Goal: Task Accomplishment & Management: Manage account settings

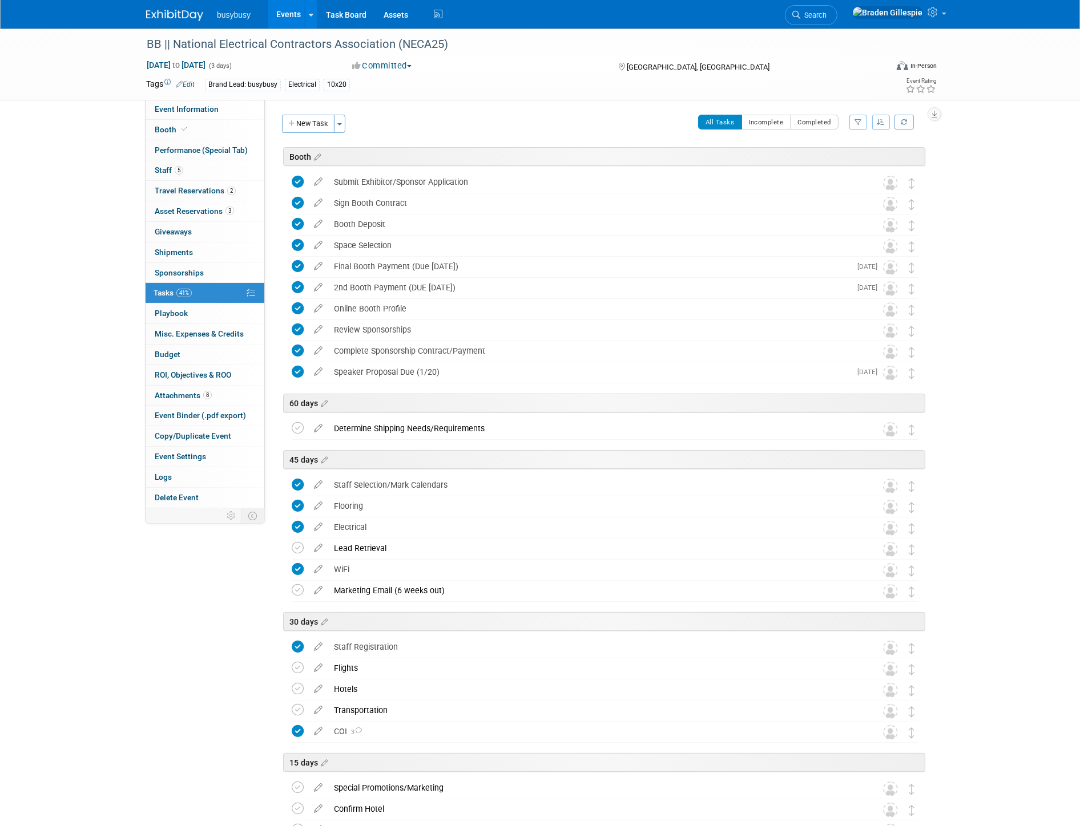
click at [466, 90] on div "Tags Edit Brand Lead: busybusy Electrical 10x20" at bounding box center [474, 84] width 656 height 17
click at [162, 19] on img at bounding box center [174, 15] width 57 height 11
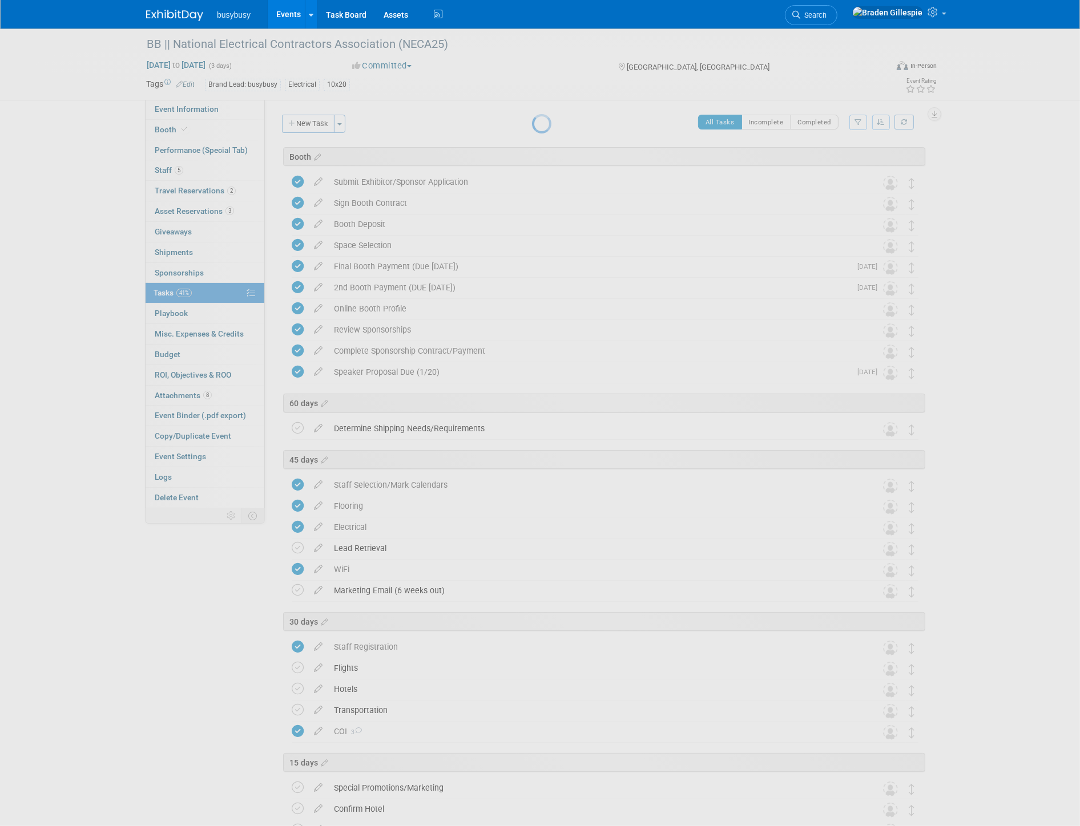
click at [162, 17] on img at bounding box center [174, 15] width 57 height 11
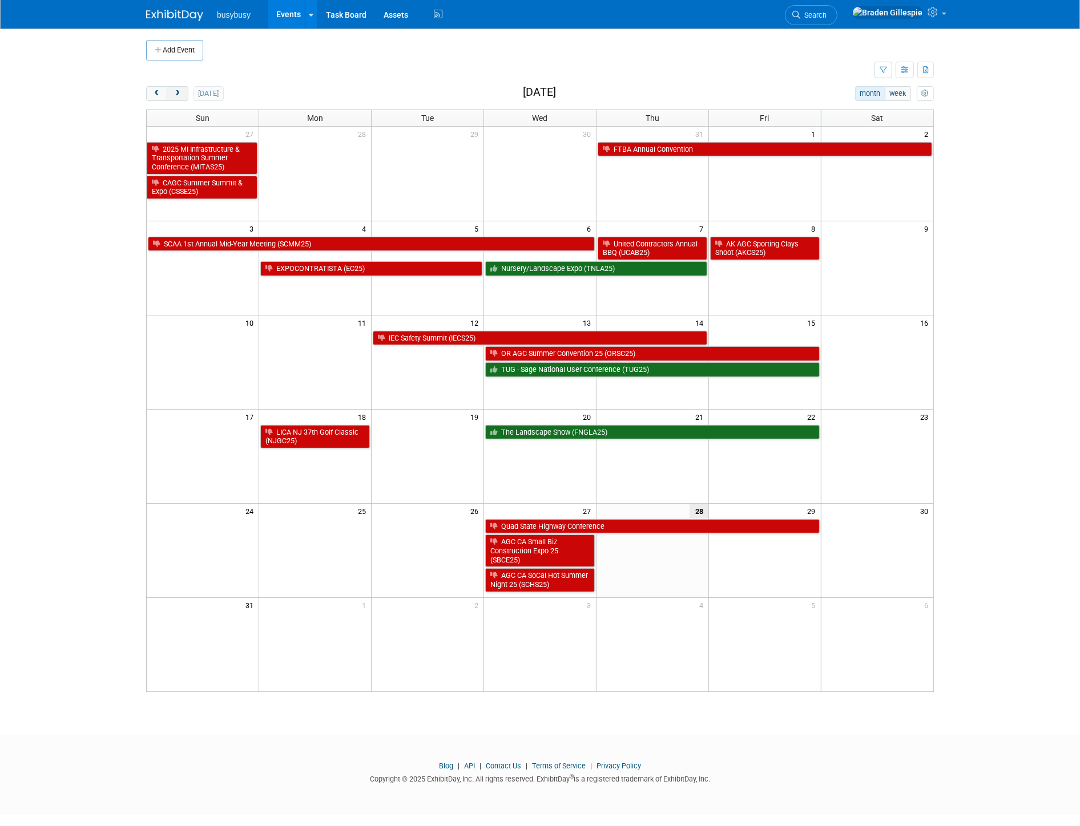
click at [172, 92] on button "next" at bounding box center [177, 93] width 21 height 15
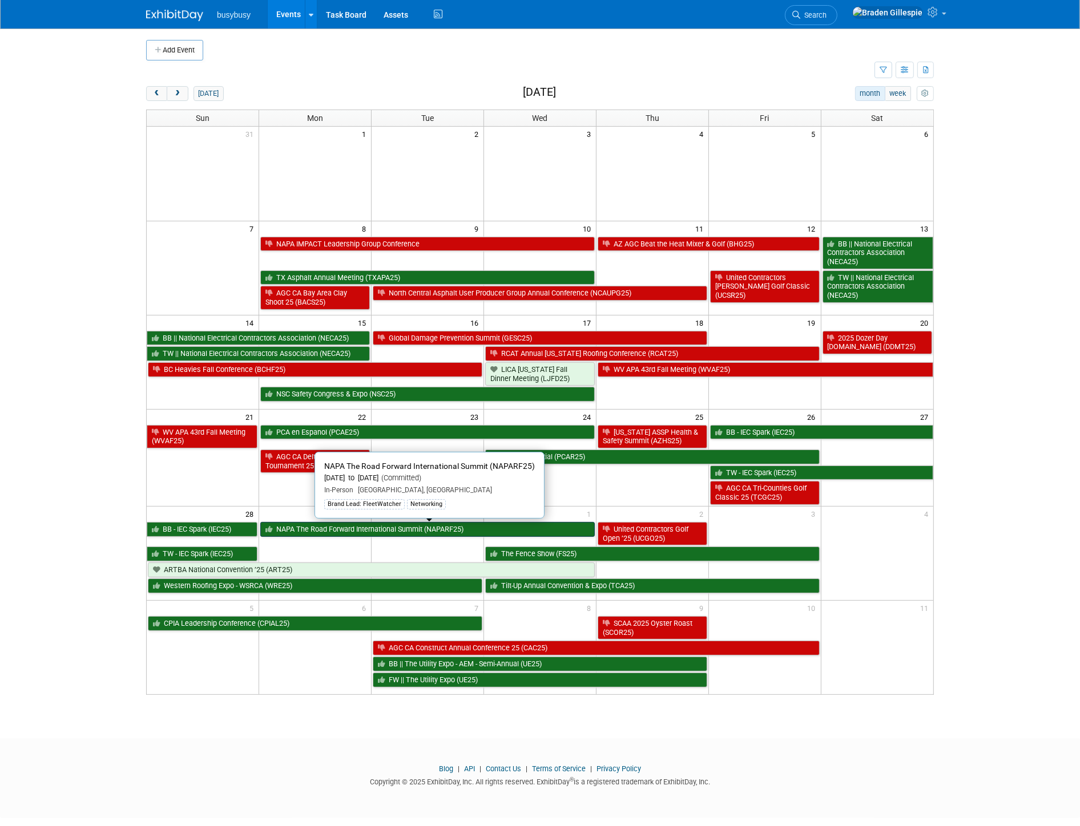
click at [446, 526] on link "NAPA The Road Forward International Summit (NAPARF25)" at bounding box center [427, 529] width 334 height 15
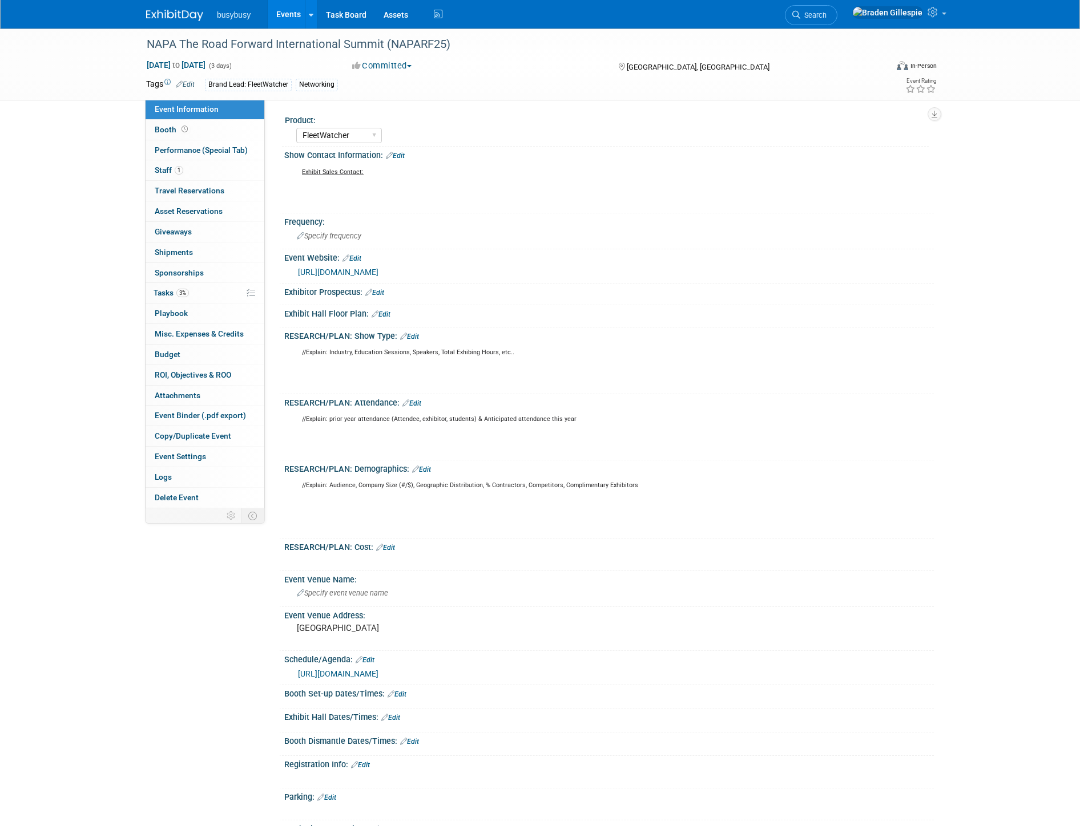
select select "FleetWatcher"
click at [190, 172] on link "1 Staff 1" at bounding box center [205, 170] width 119 height 20
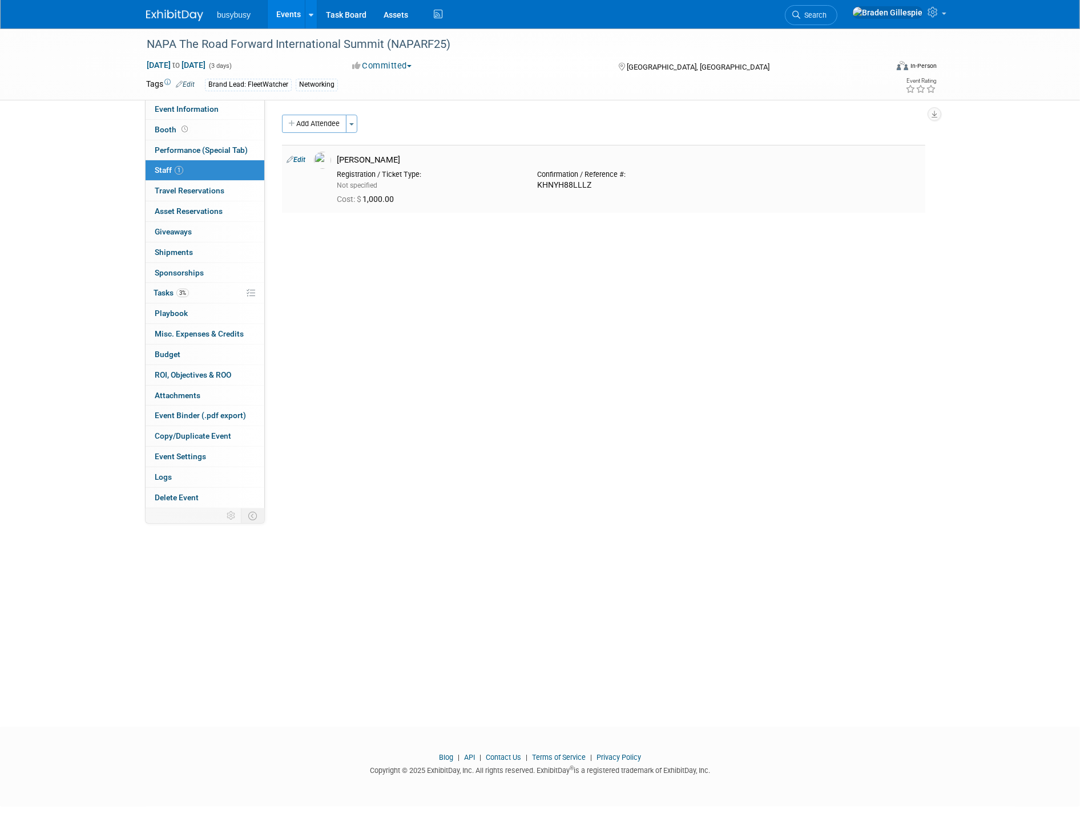
click at [297, 161] on link "Edit" at bounding box center [296, 160] width 19 height 8
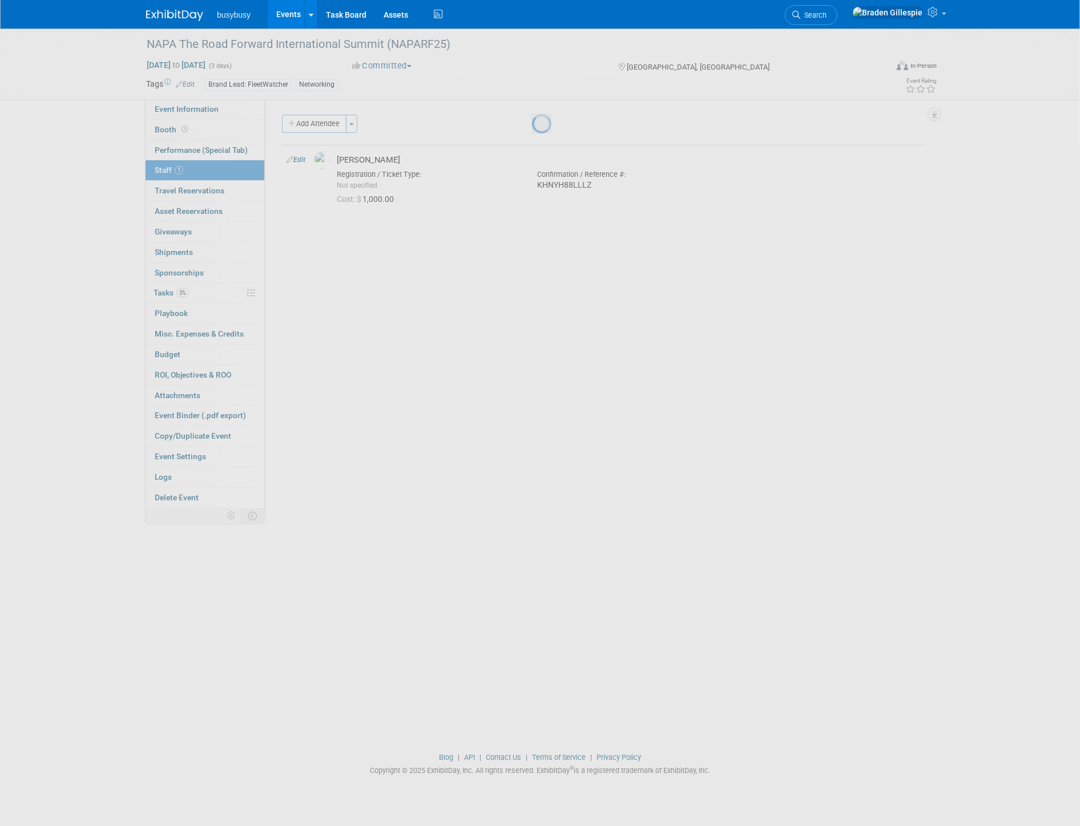
select select "c5bfe6bf-d72e-46f7-b05d-661754242172"
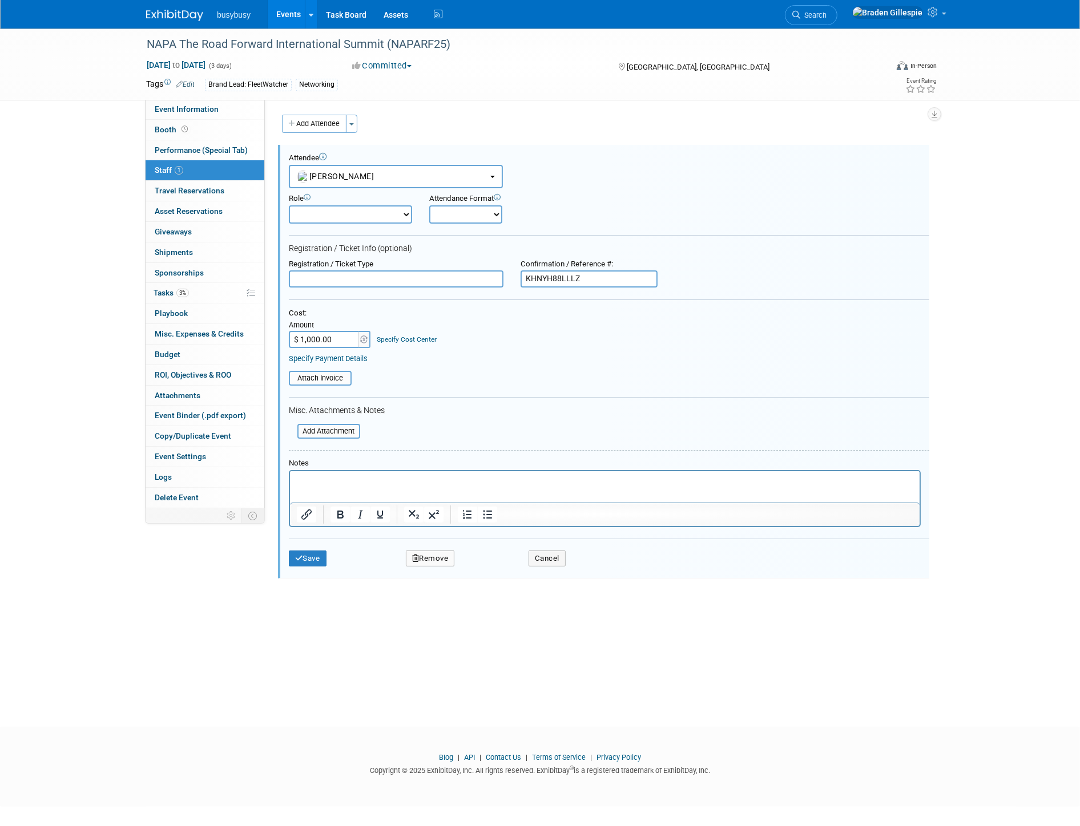
click at [347, 335] on input "$ 1,000.00" at bounding box center [324, 339] width 71 height 17
type input "$ 800.00"
click at [348, 485] on html at bounding box center [604, 479] width 630 height 16
click at [313, 554] on button "Save" at bounding box center [308, 559] width 38 height 16
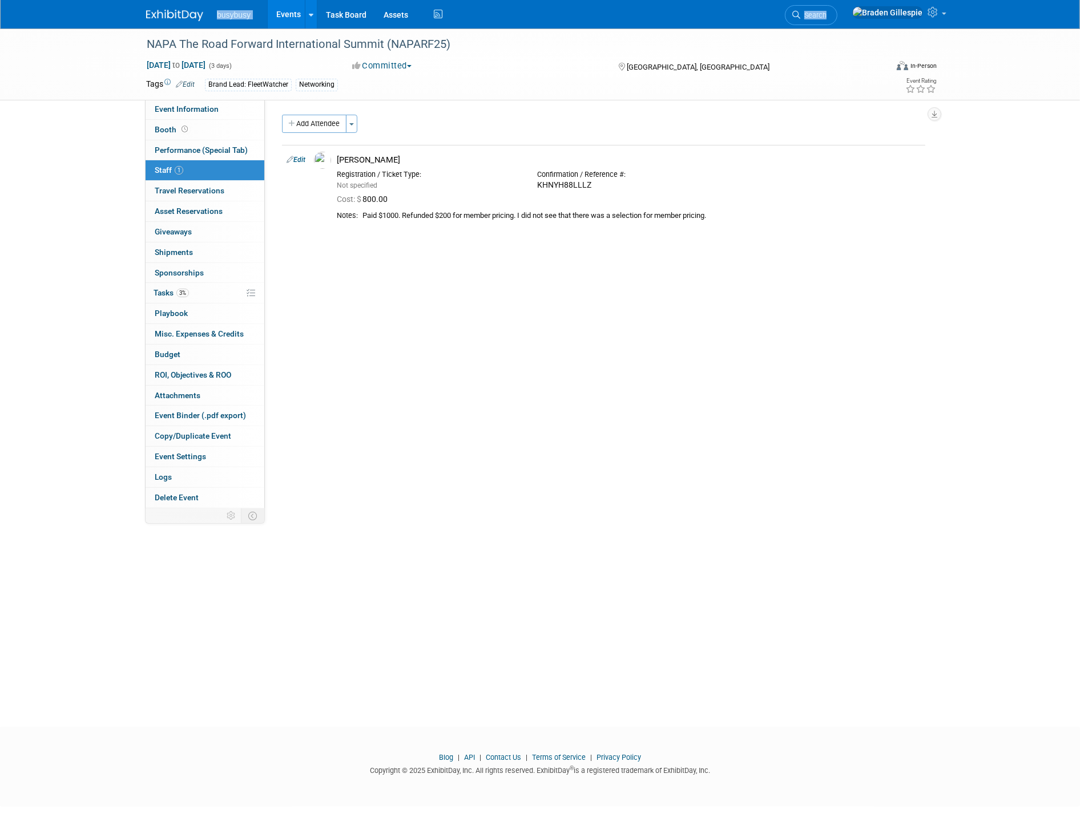
click at [170, 20] on div "busybusy Events Add Event Bulk Upload Events Shareable Event Boards Recently Vi…" at bounding box center [540, 14] width 805 height 29
click at [170, 18] on img at bounding box center [174, 15] width 57 height 11
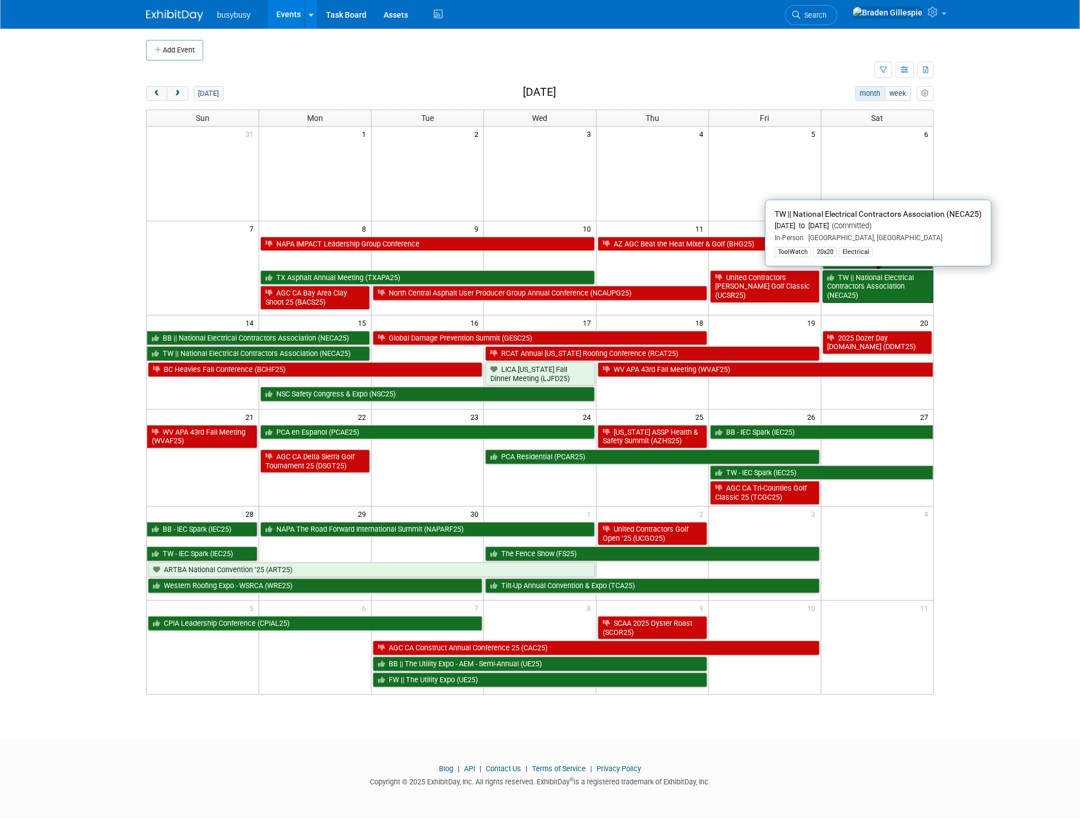
click at [872, 287] on link "TW || National Electrical Contractors Association (NECA25)" at bounding box center [877, 287] width 111 height 33
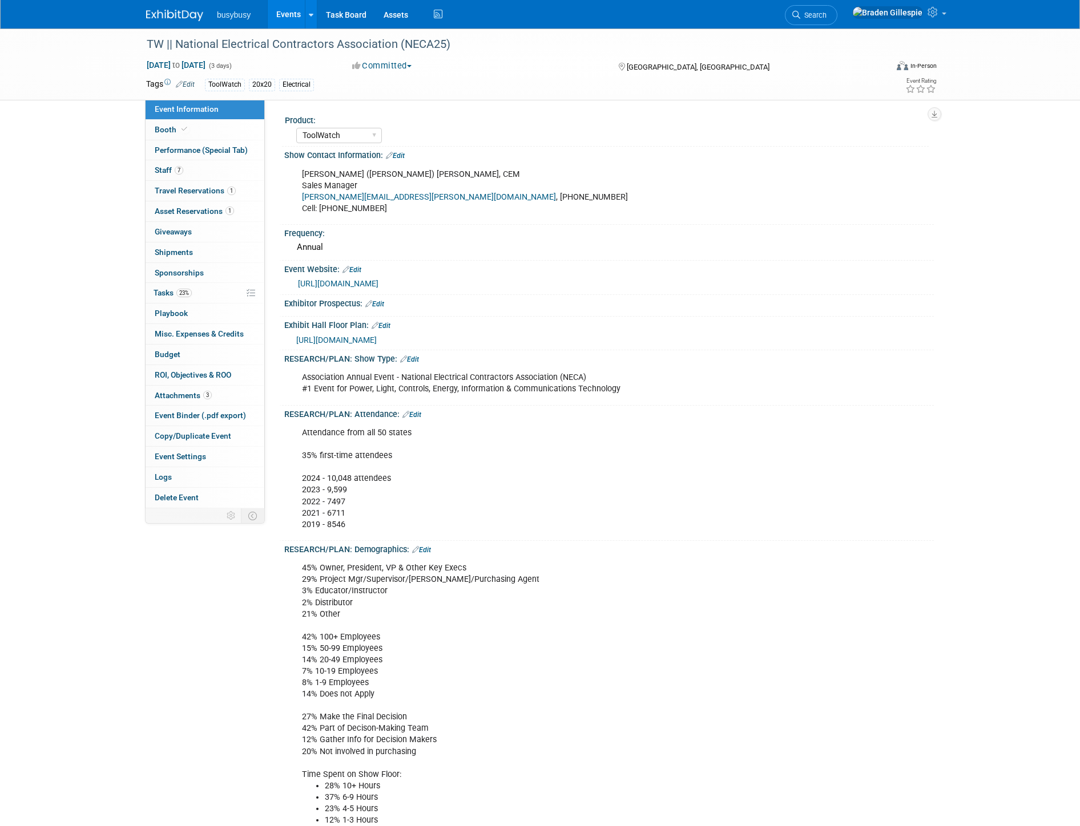
select select "ToolWatch"
click at [192, 172] on link "7 Staff 7" at bounding box center [205, 170] width 119 height 20
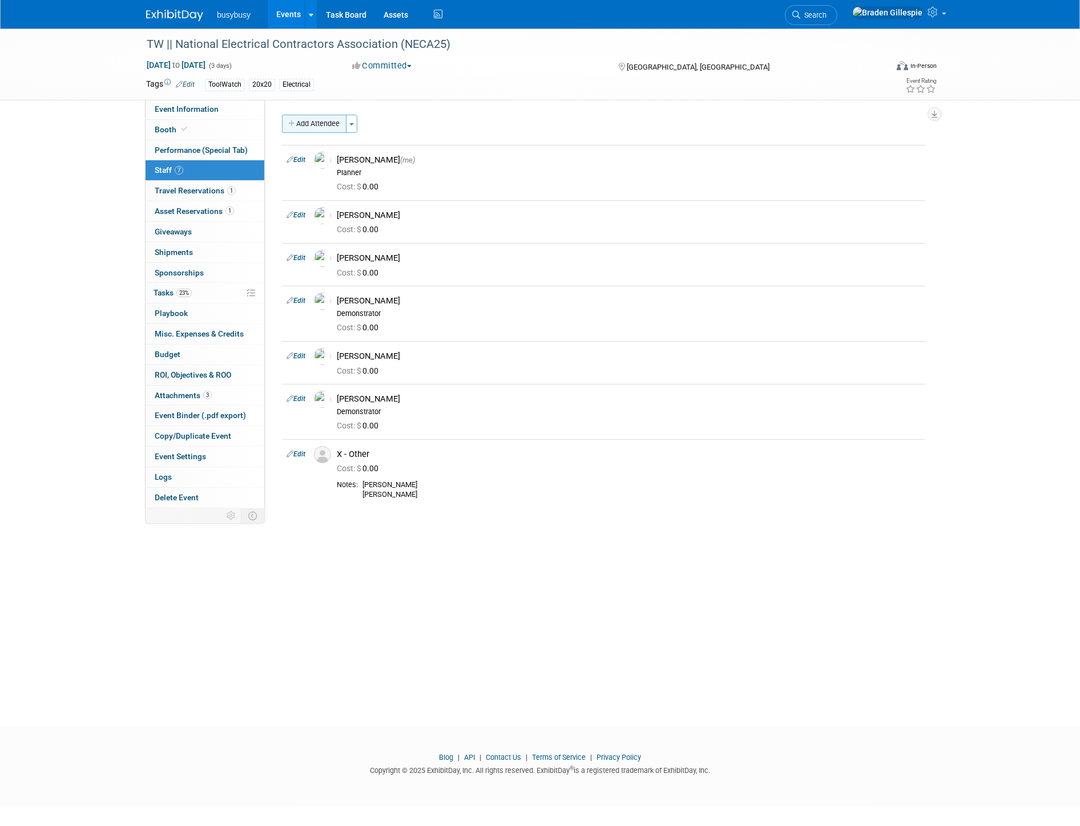
click at [325, 122] on button "Add Attendee" at bounding box center [314, 124] width 64 height 18
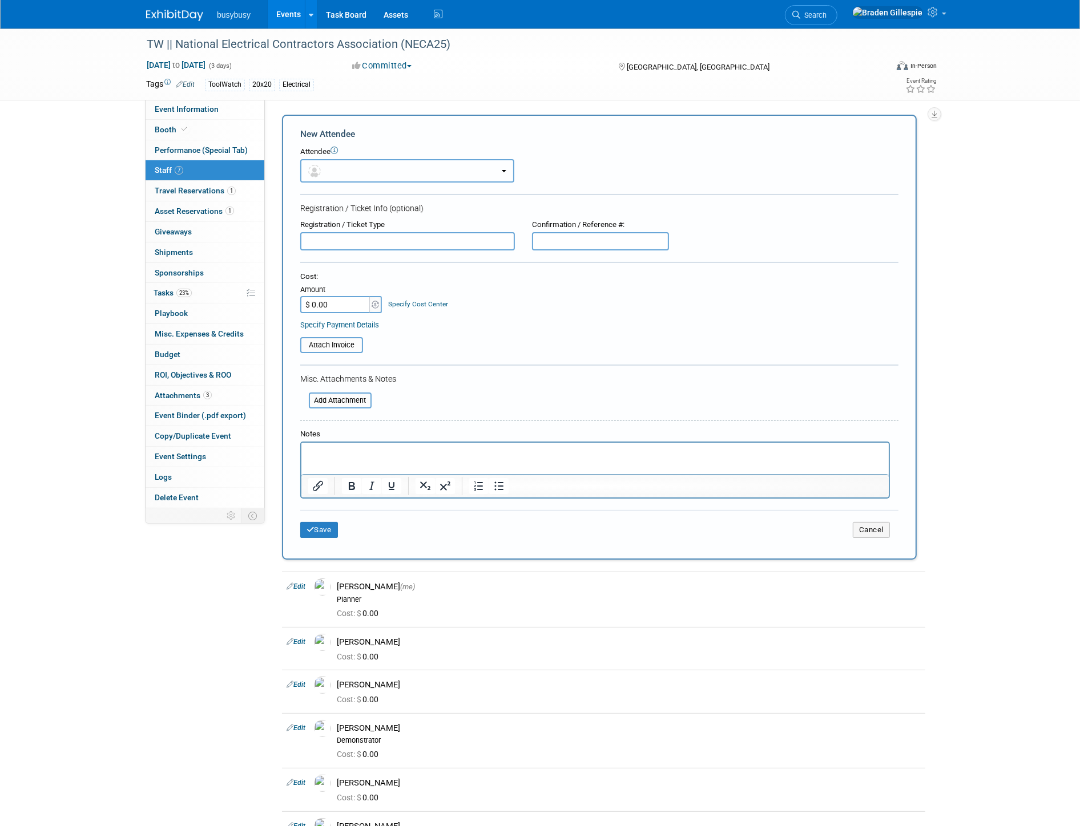
click at [406, 162] on button "button" at bounding box center [407, 170] width 214 height 23
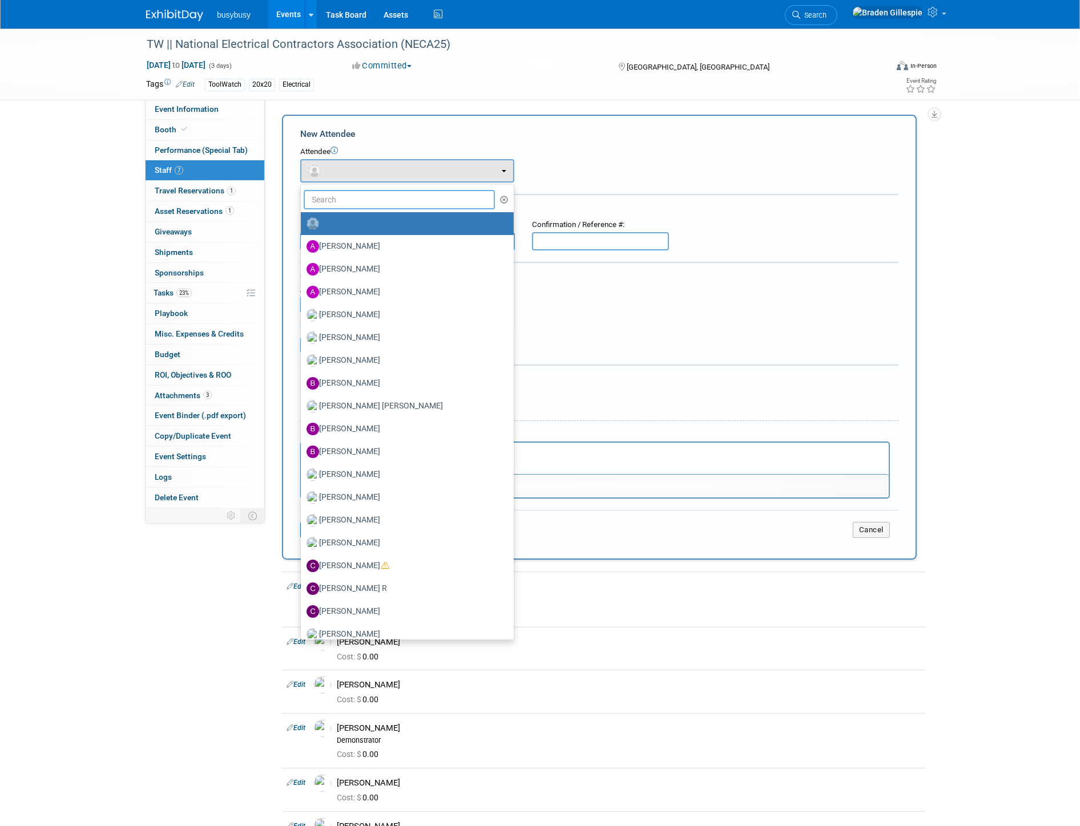
click at [402, 196] on input "text" at bounding box center [399, 199] width 191 height 19
type input "chris"
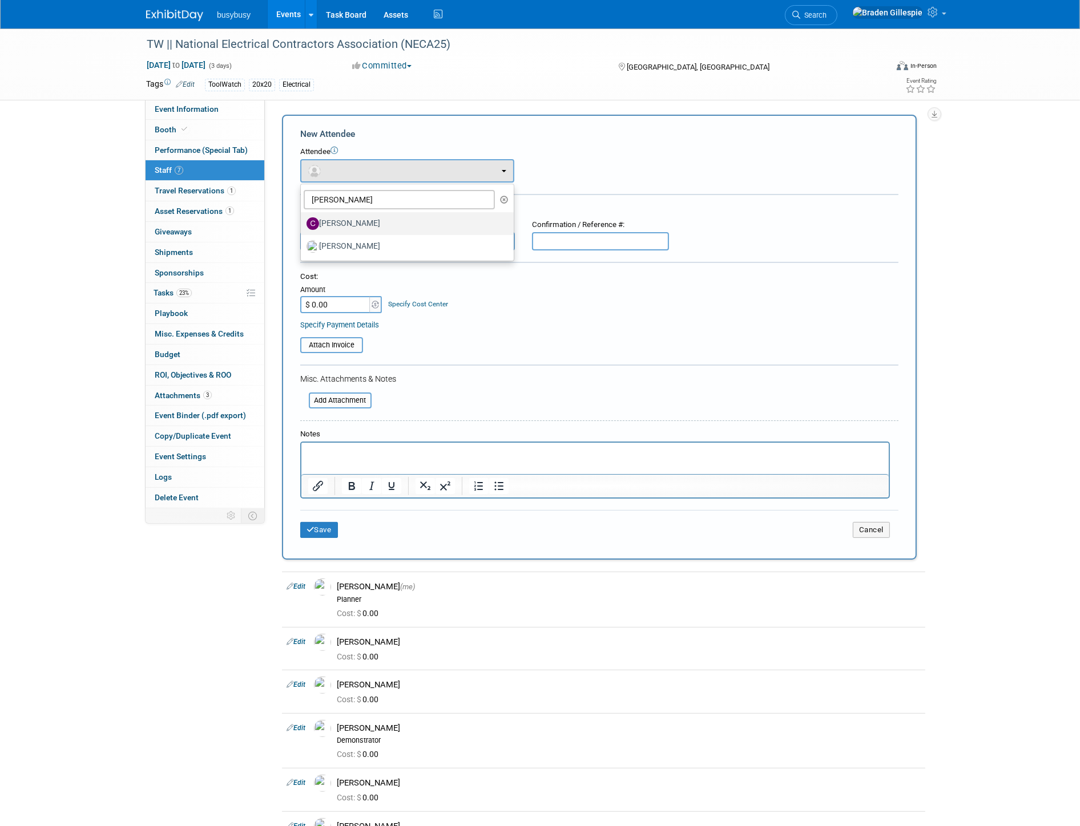
click at [393, 223] on label "[PERSON_NAME]" at bounding box center [404, 224] width 196 height 18
click at [302, 223] on input "[PERSON_NAME]" at bounding box center [298, 222] width 7 height 7
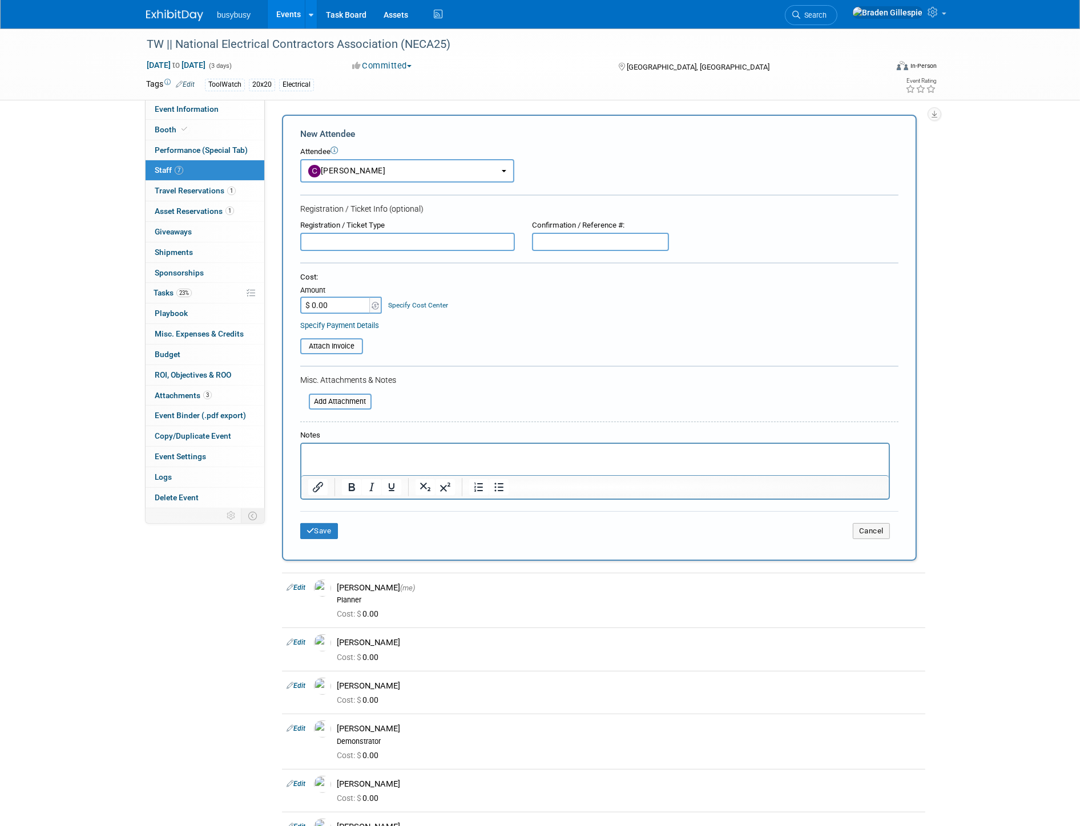
select select "8f1af942-9c43-4ab0-93fa-ee1ce21f6577"
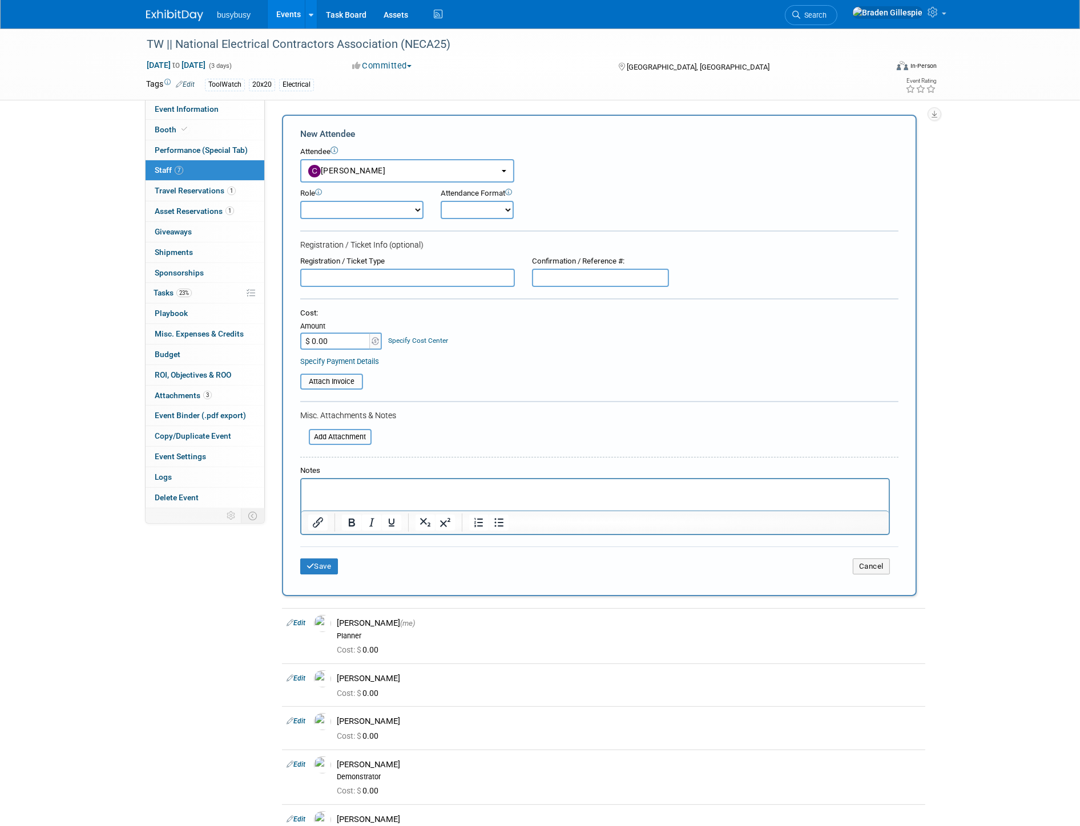
click at [329, 205] on select "Demonstrator Host Partnerships Planner Presenter Promoter Sales Representative" at bounding box center [361, 210] width 123 height 18
select select "4"
click at [300, 201] on select "Demonstrator Host Partnerships Planner Presenter Promoter Sales Representative" at bounding box center [361, 210] width 123 height 18
click at [321, 568] on div "Save Cancel" at bounding box center [599, 565] width 598 height 37
click at [321, 559] on button "Save" at bounding box center [319, 567] width 38 height 16
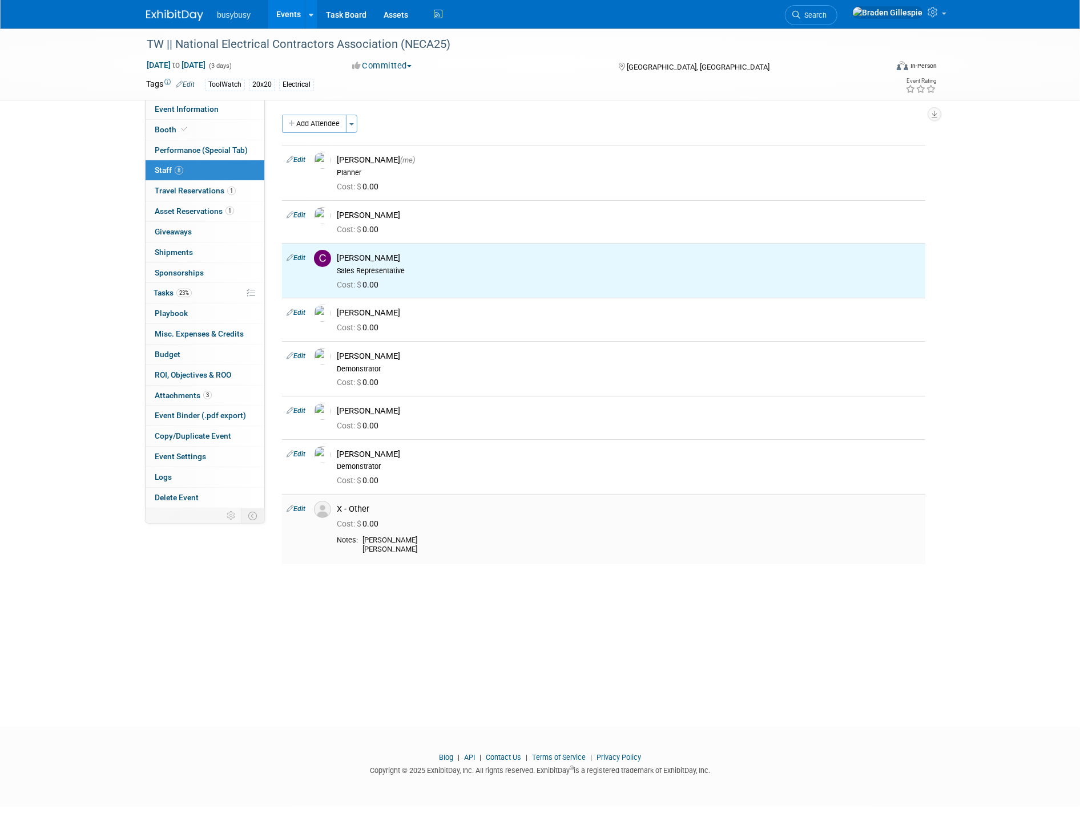
click at [305, 510] on link "Edit" at bounding box center [296, 509] width 19 height 8
select select "bc275e41-ca6d-48bf-a877-b40a1da97696"
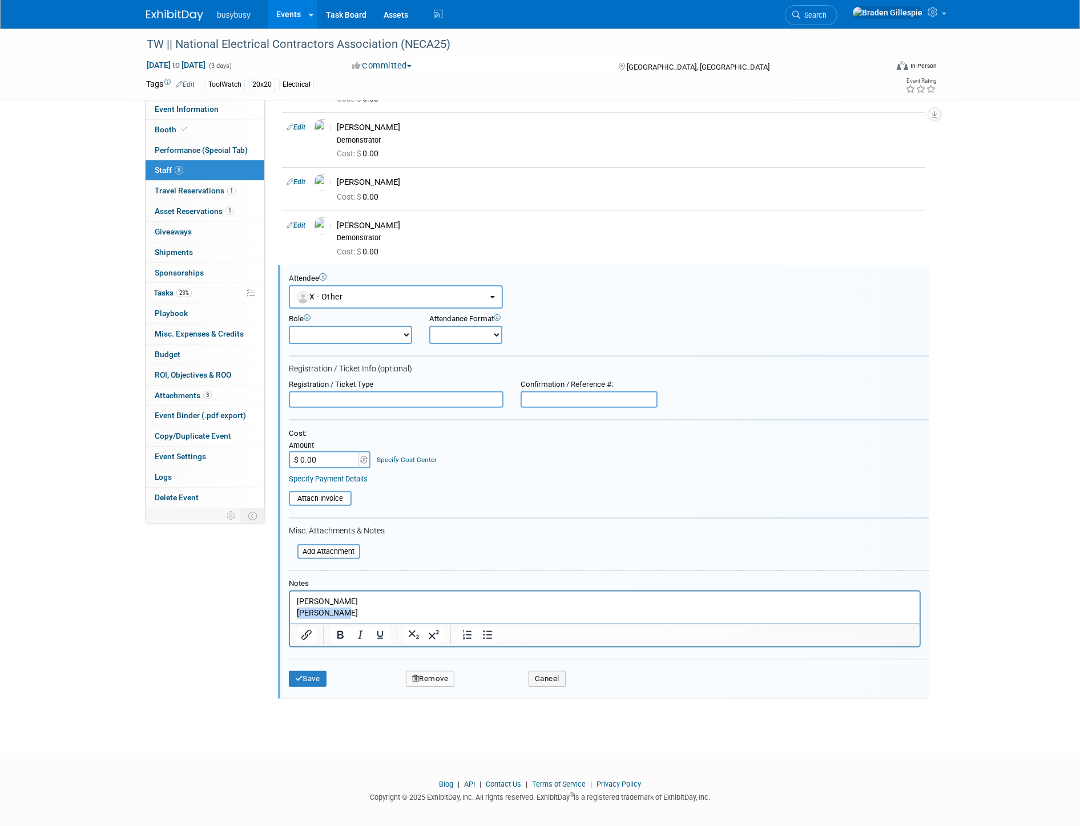
drag, startPoint x: 338, startPoint y: 615, endPoint x: 570, endPoint y: 1199, distance: 628.7
click at [289, 615] on html "Amanda Chris White" at bounding box center [604, 605] width 630 height 27
click at [303, 675] on button "Save" at bounding box center [308, 679] width 38 height 16
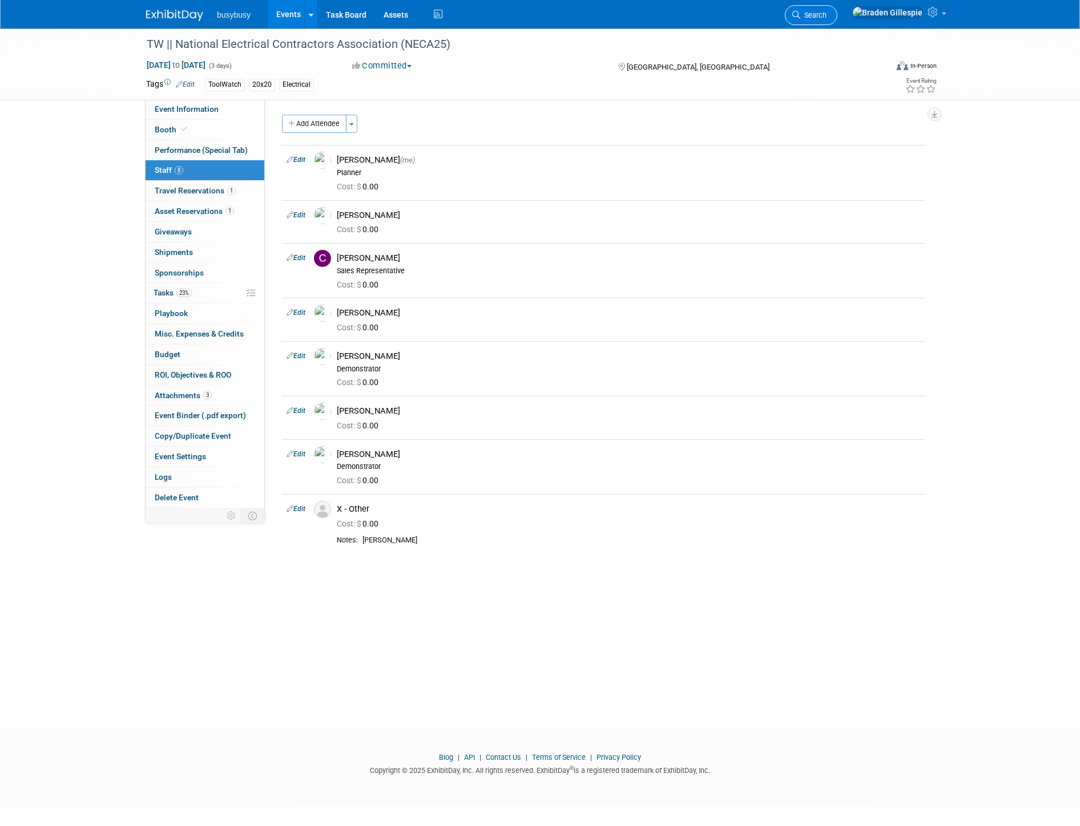
click at [826, 12] on span "Search" at bounding box center [813, 15] width 26 height 9
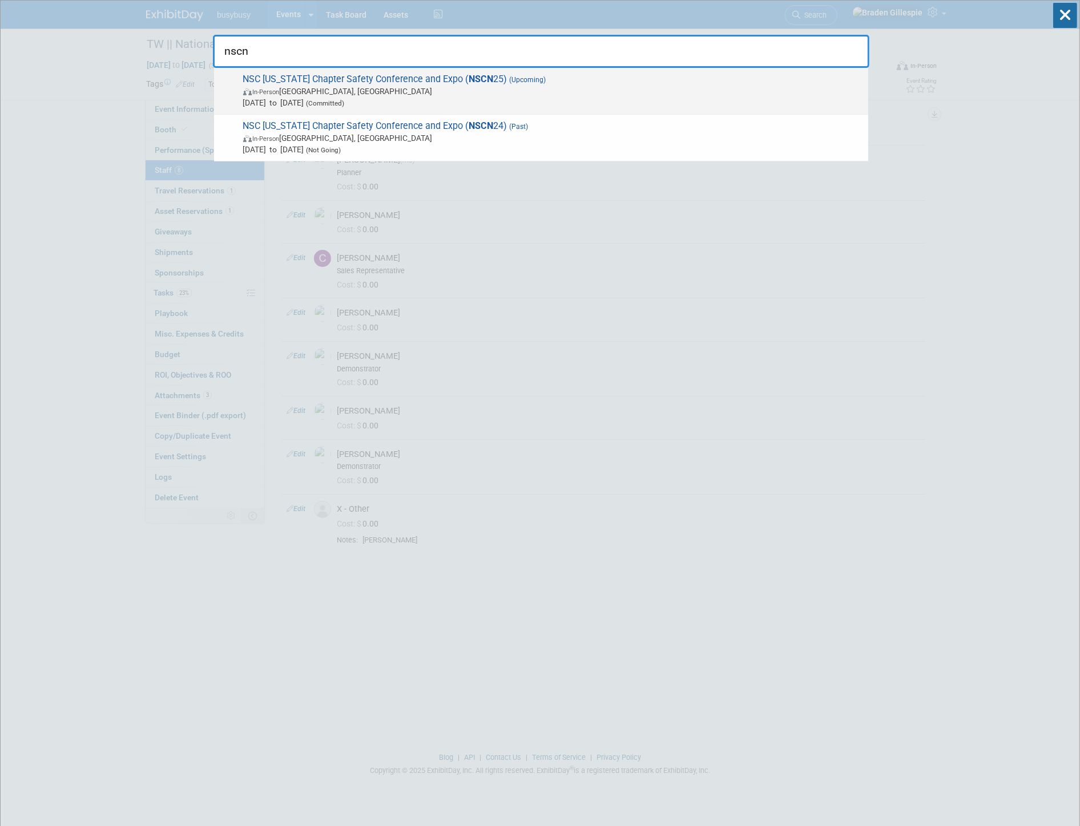
type input "nscn"
click at [664, 78] on span "NSC Nebraska Chapter Safety Conference and Expo ( NSCN 25) (Upcoming) In-Person…" at bounding box center [551, 91] width 623 height 35
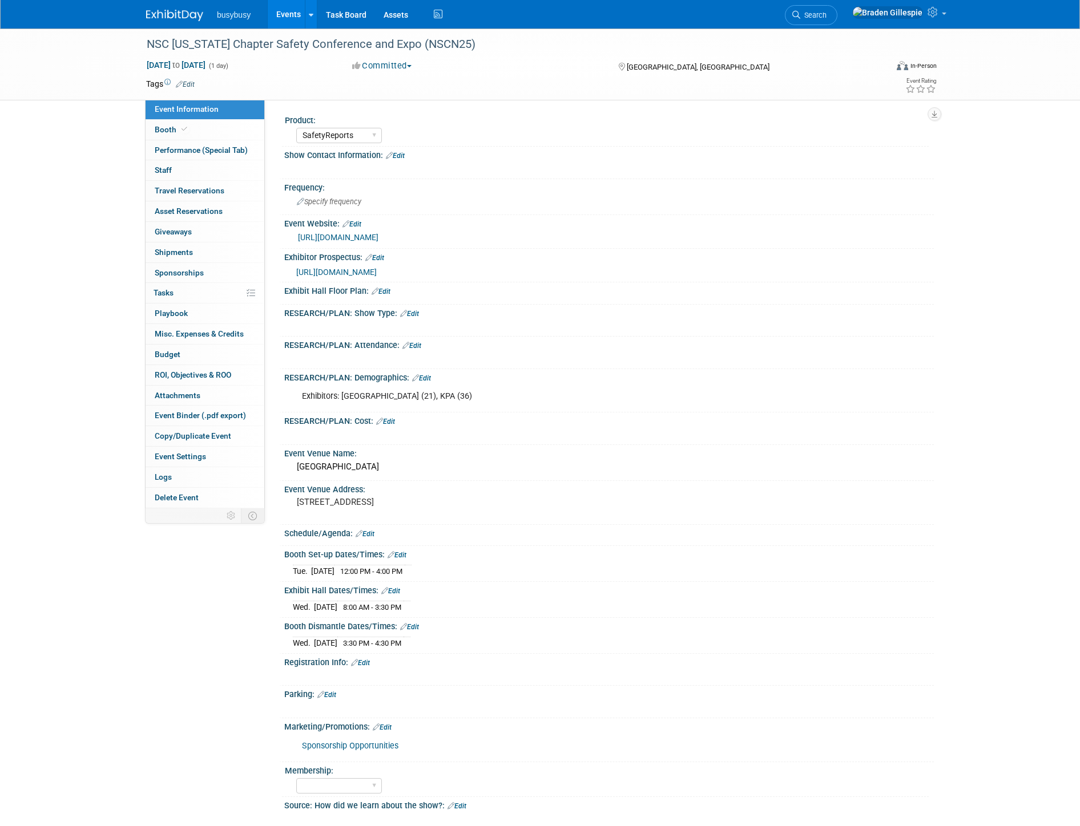
select select "SafetyReports"
click at [260, 124] on link "Booth" at bounding box center [205, 130] width 119 height 20
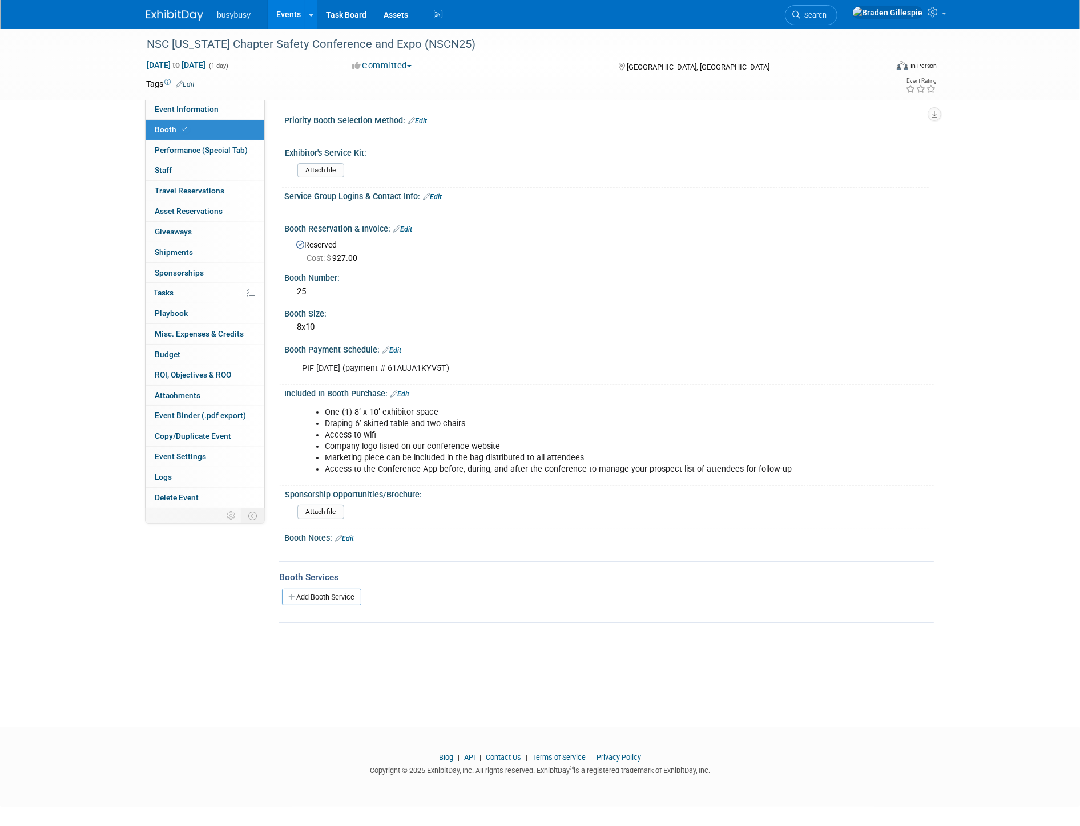
click at [184, 15] on img at bounding box center [174, 15] width 57 height 11
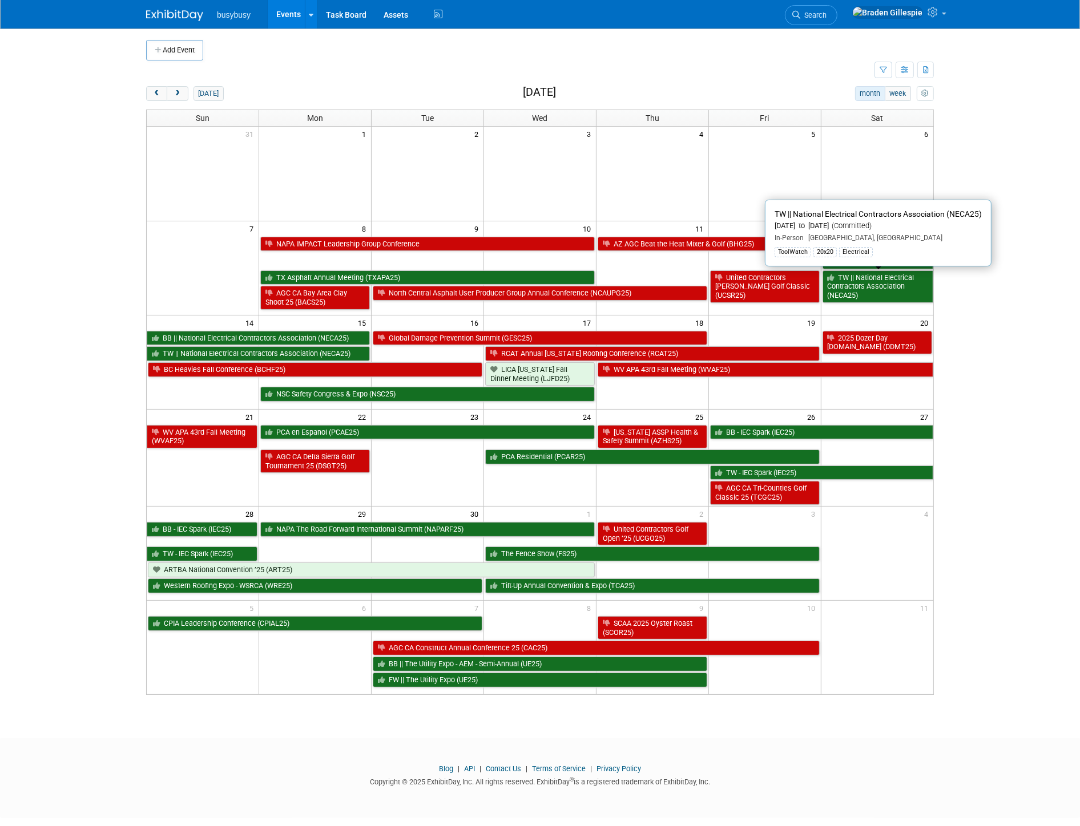
click at [877, 293] on link "TW || National Electrical Contractors Association (NECA25)" at bounding box center [877, 287] width 111 height 33
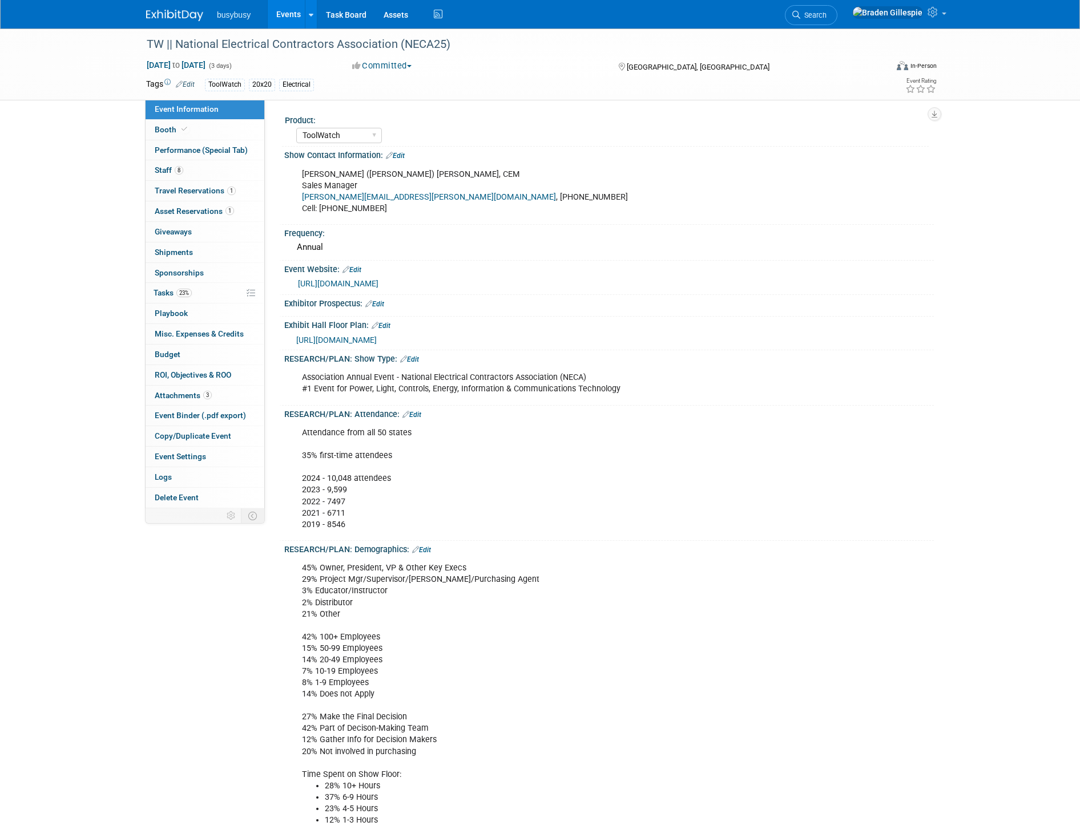
select select "ToolWatch"
click at [236, 128] on link "Booth" at bounding box center [205, 130] width 119 height 20
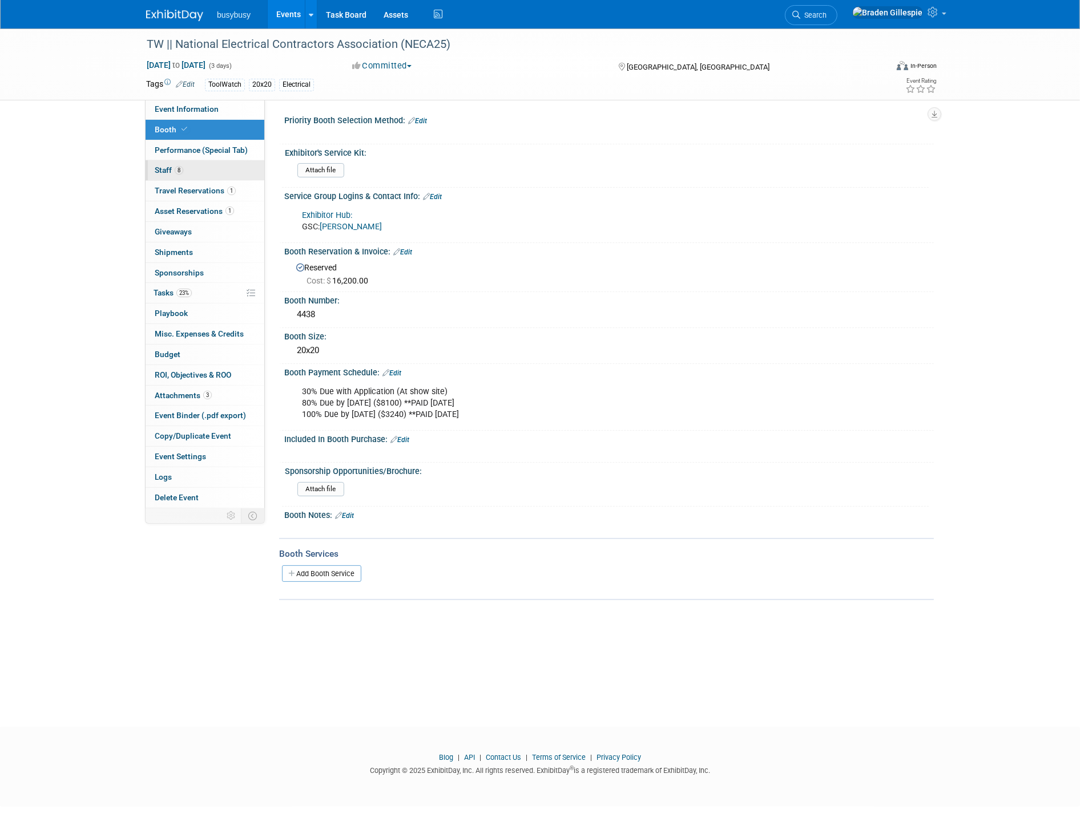
click at [235, 170] on link "8 Staff 8" at bounding box center [205, 170] width 119 height 20
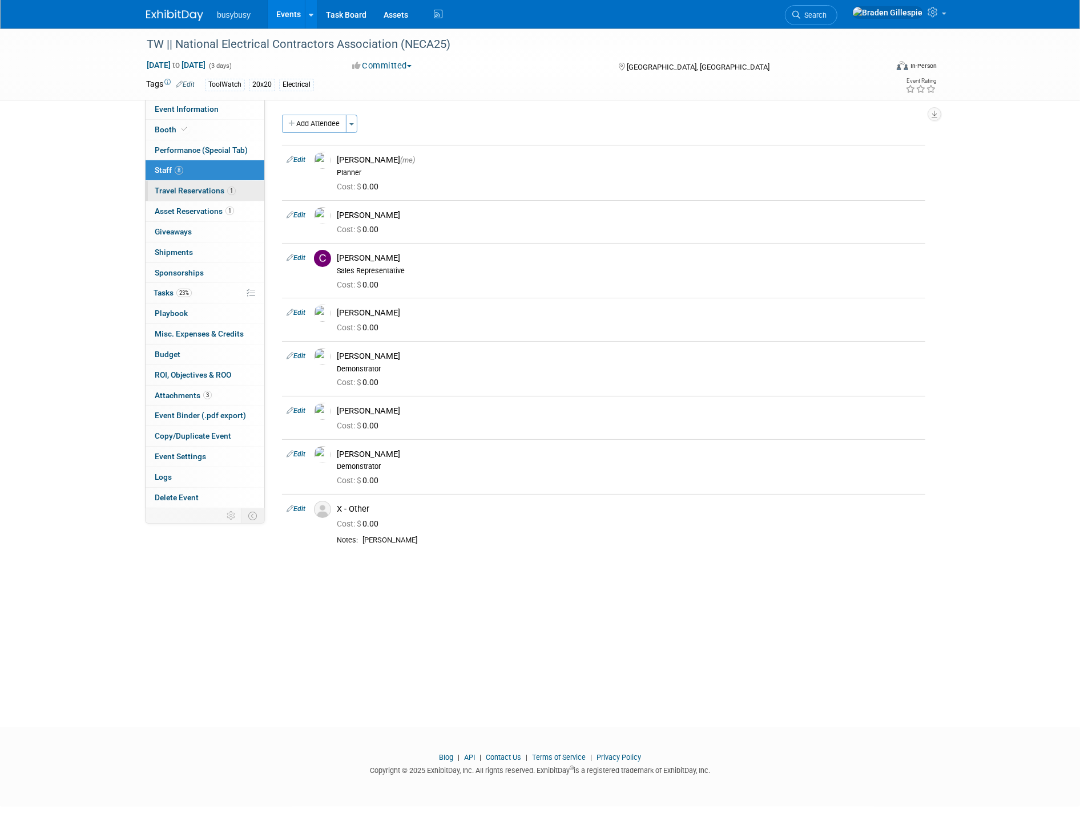
click at [235, 189] on link "1 Travel Reservations 1" at bounding box center [205, 191] width 119 height 20
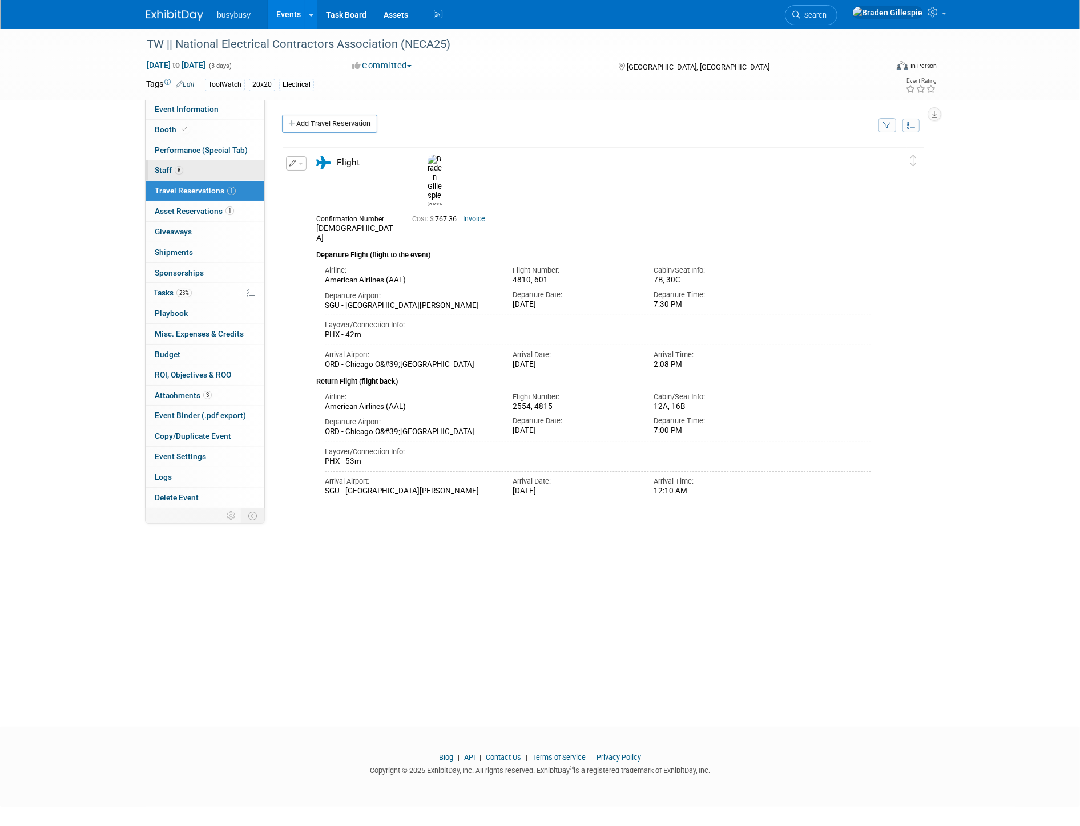
click at [228, 168] on link "8 Staff 8" at bounding box center [205, 170] width 119 height 20
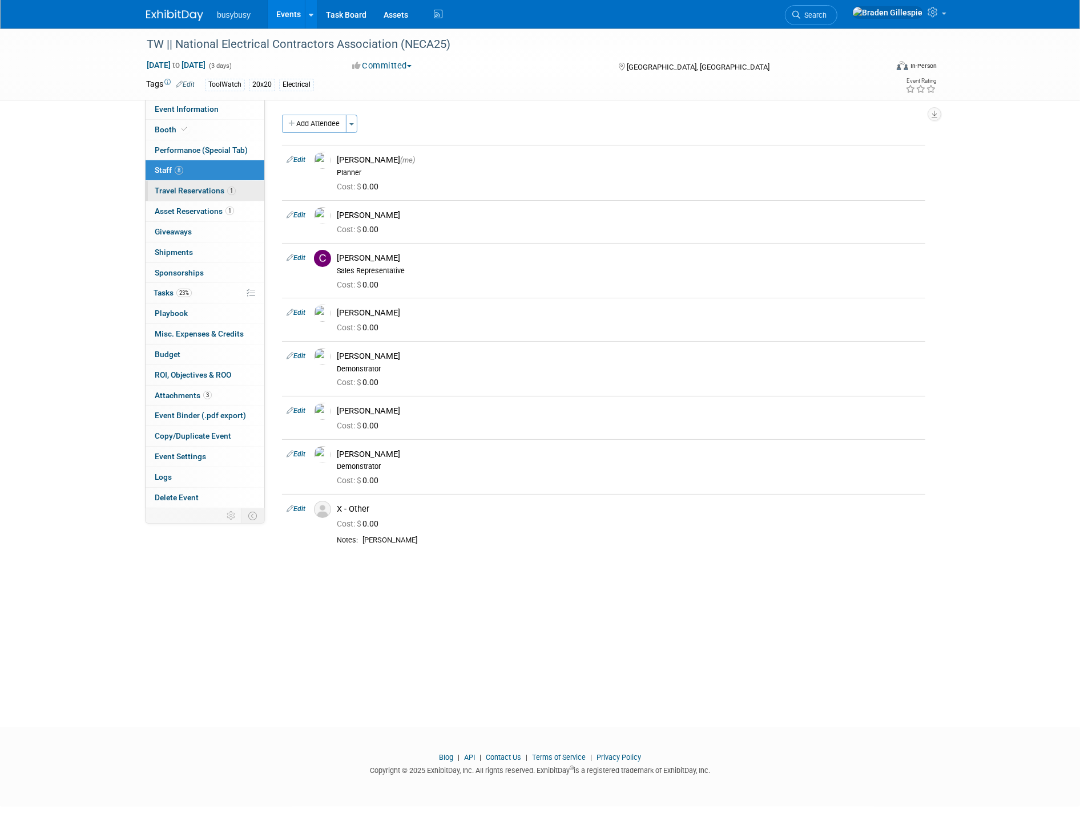
click at [232, 187] on span "1" at bounding box center [231, 191] width 9 height 9
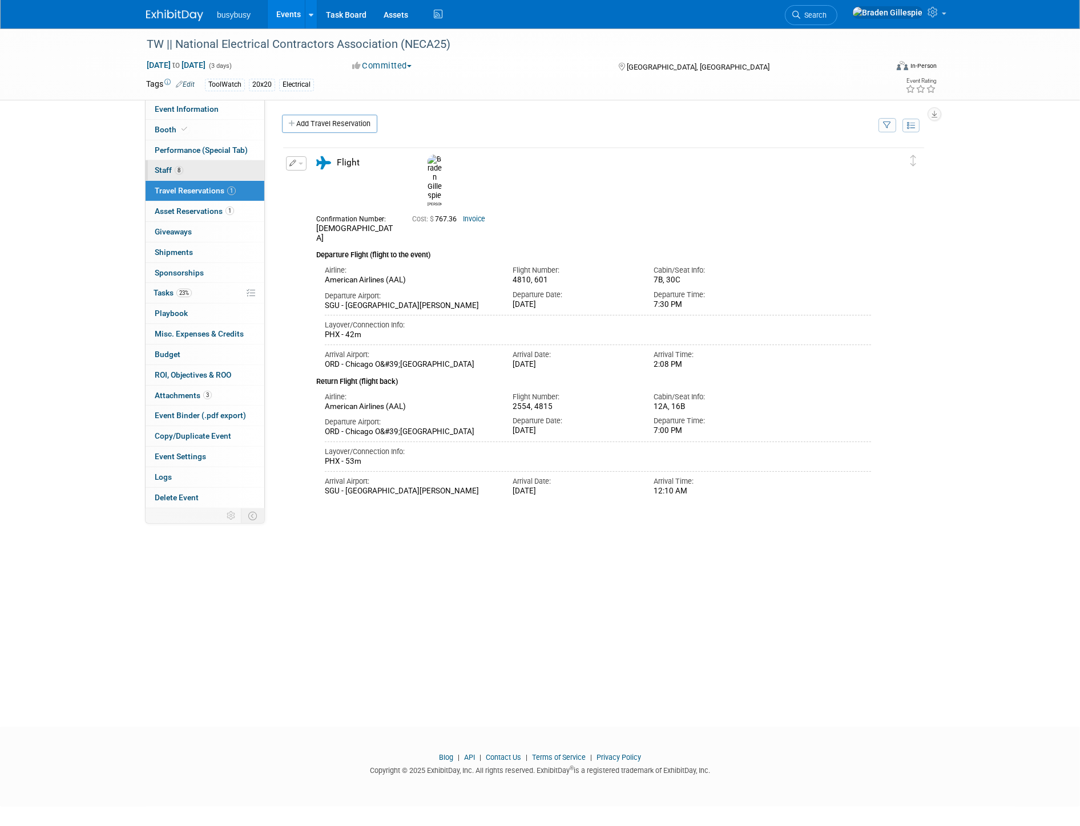
click at [232, 171] on link "8 Staff 8" at bounding box center [205, 170] width 119 height 20
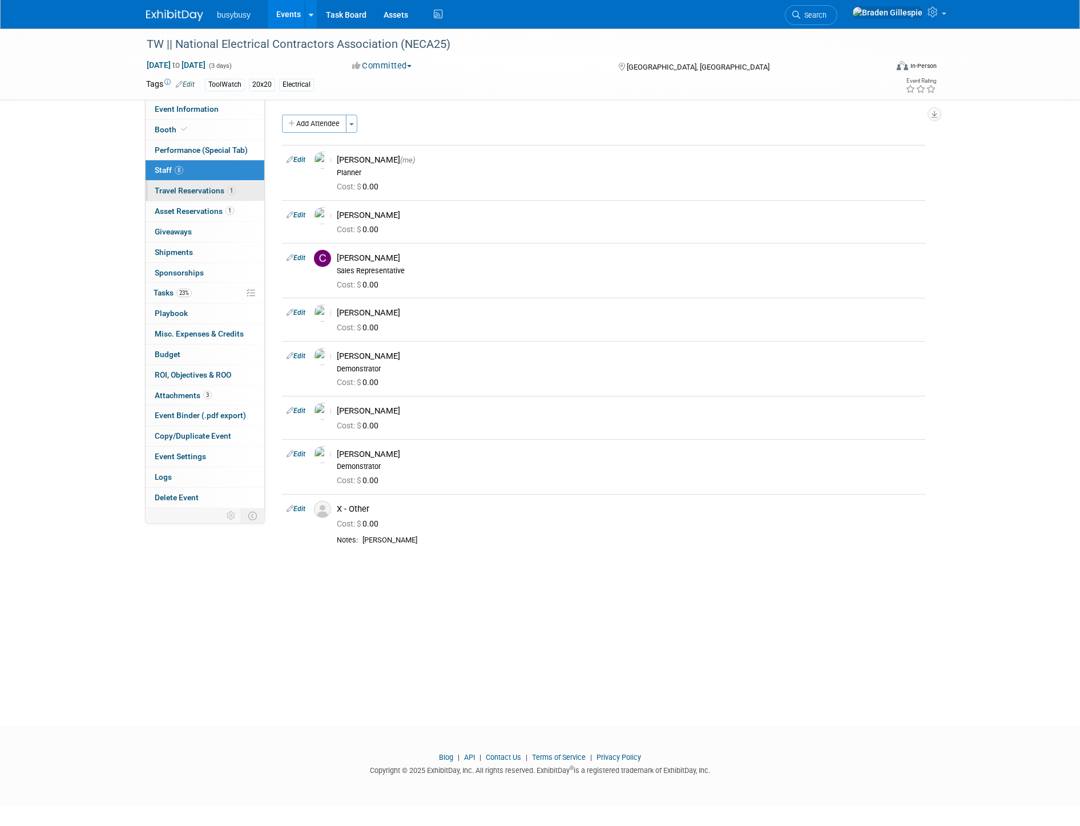
click at [232, 189] on span "1" at bounding box center [231, 191] width 9 height 9
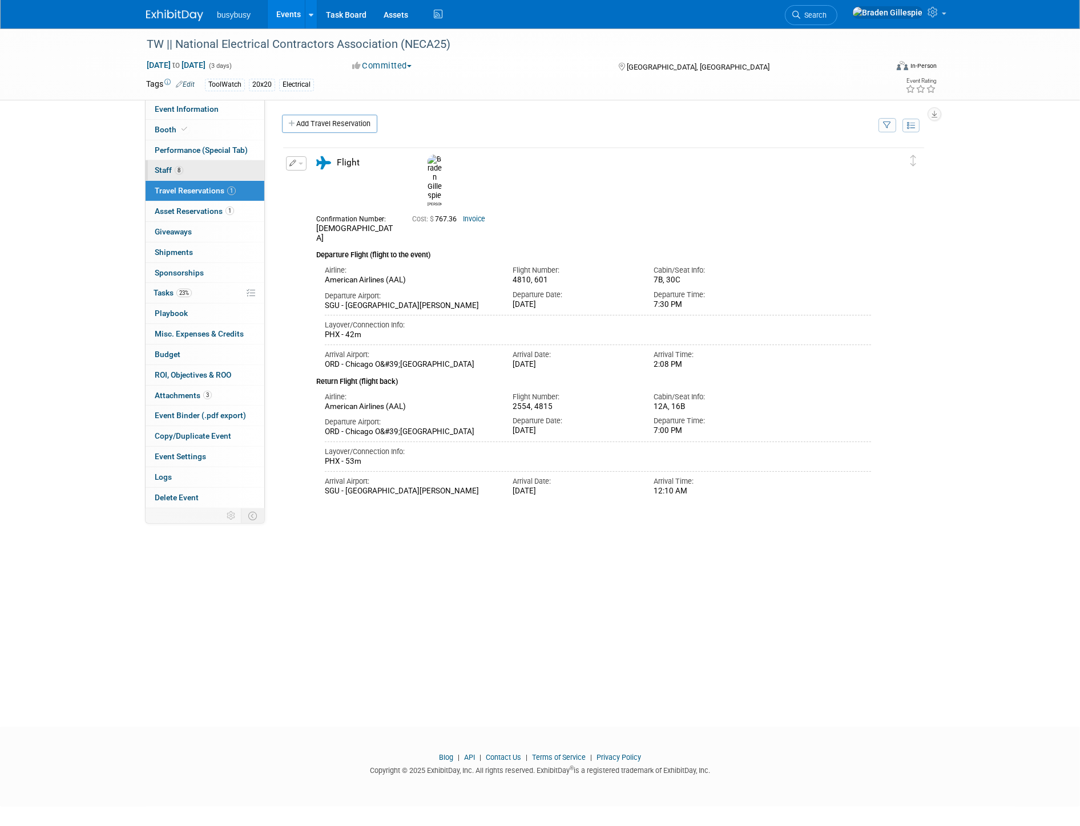
click at [247, 168] on link "8 Staff 8" at bounding box center [205, 170] width 119 height 20
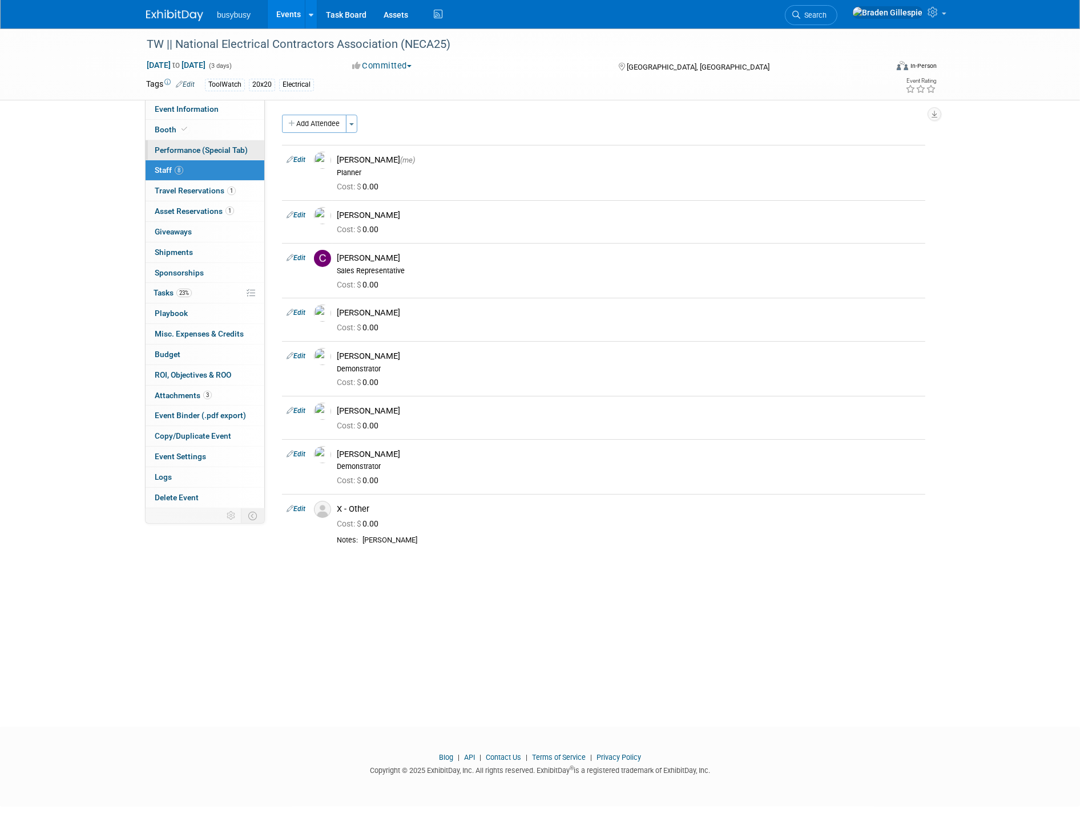
click at [230, 143] on link "Performance (Special Tab)" at bounding box center [205, 150] width 119 height 20
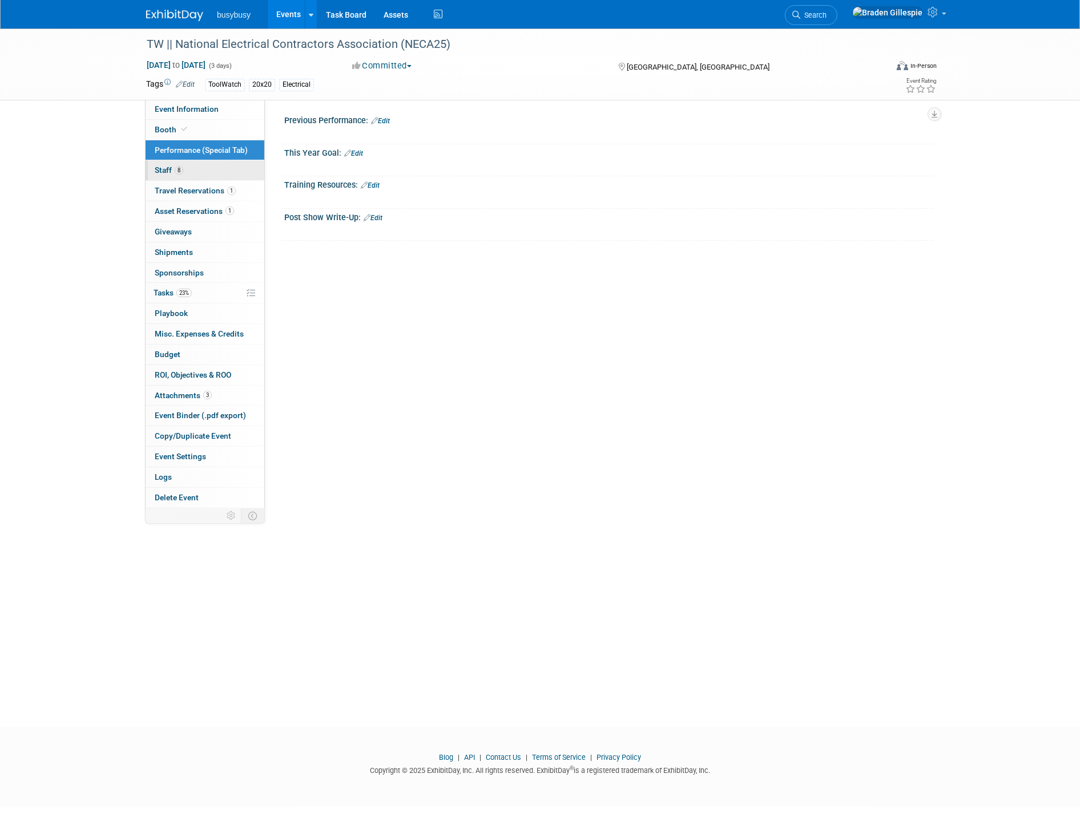
click at [225, 177] on link "8 Staff 8" at bounding box center [205, 170] width 119 height 20
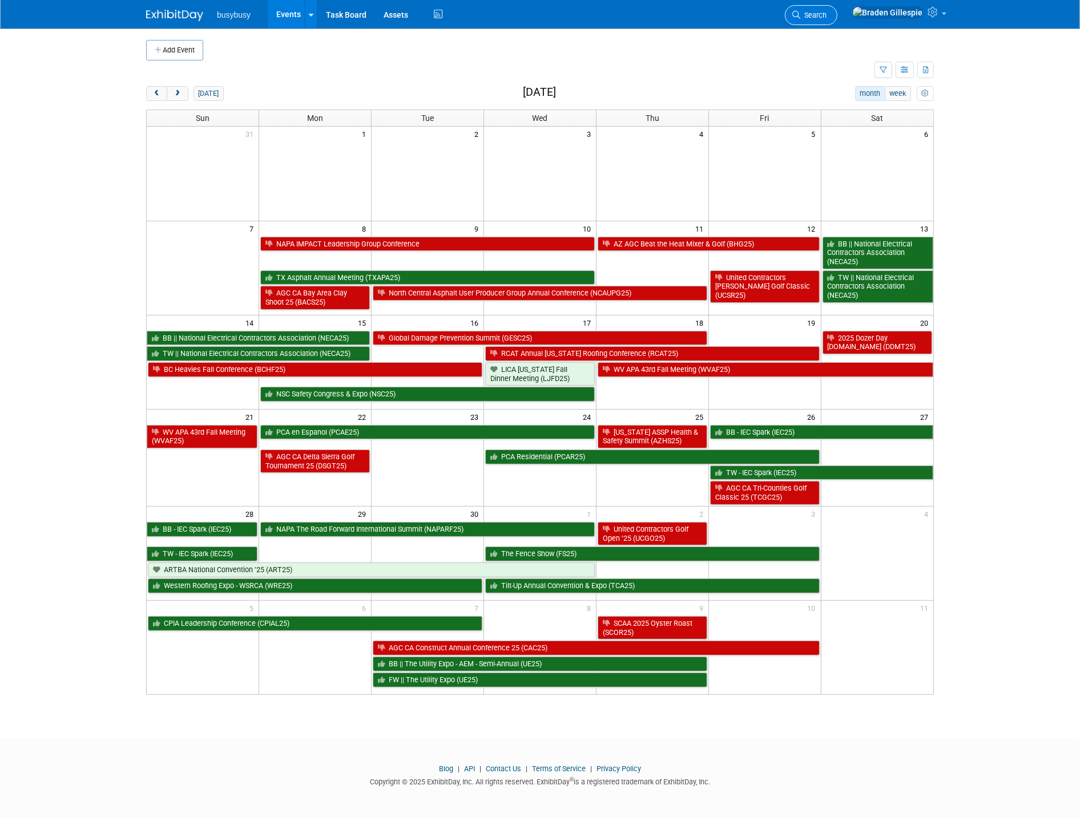
click at [826, 12] on span "Search" at bounding box center [813, 15] width 26 height 9
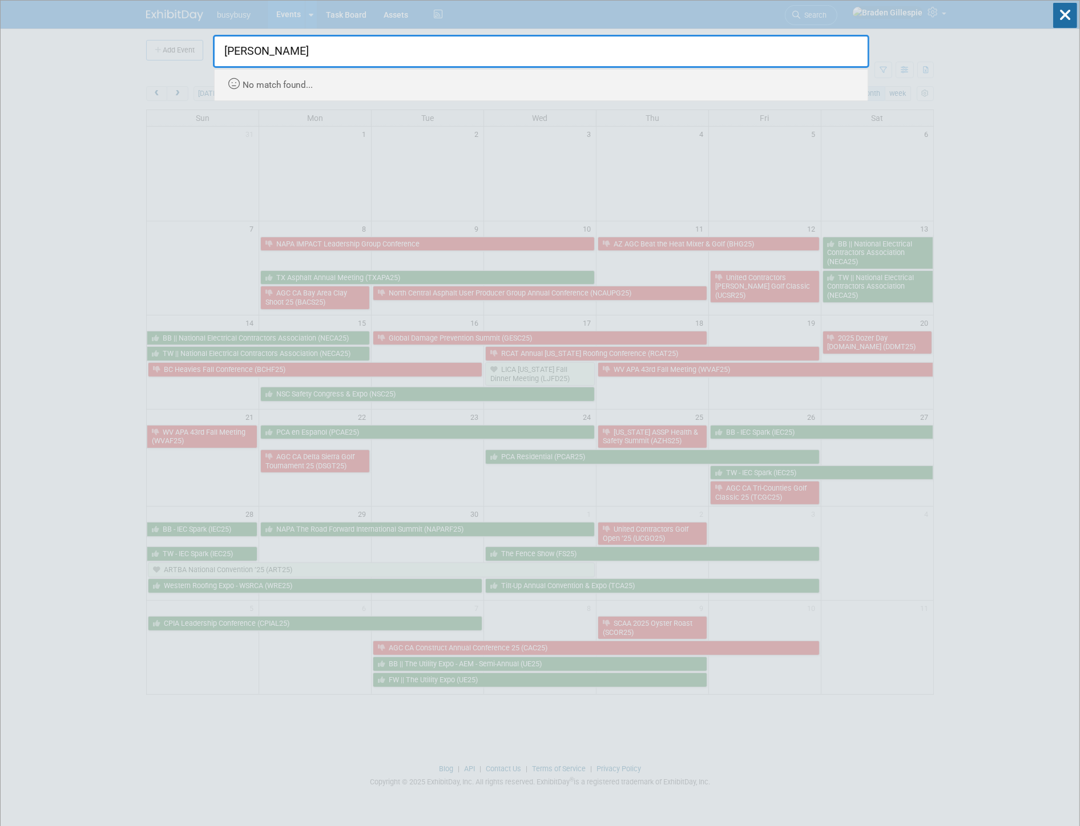
type input "sarah"
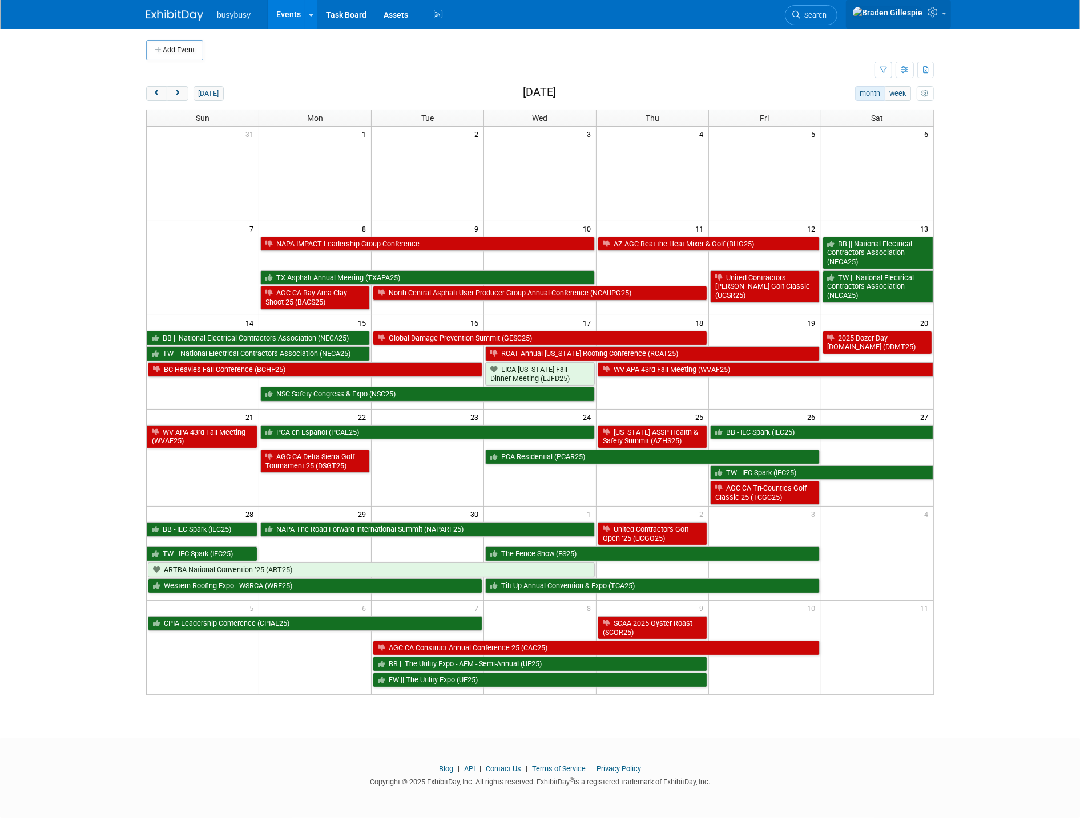
click at [937, 17] on icon at bounding box center [933, 12] width 13 height 10
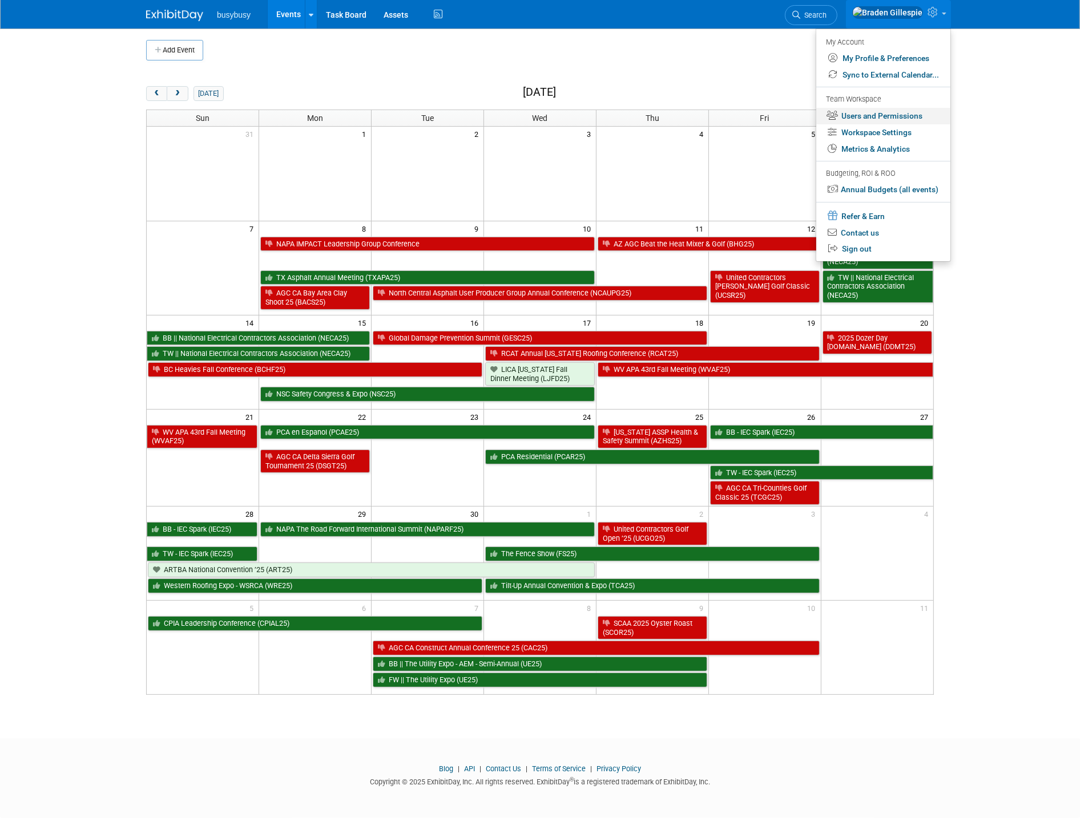
click at [857, 120] on link "Users and Permissions" at bounding box center [883, 116] width 134 height 17
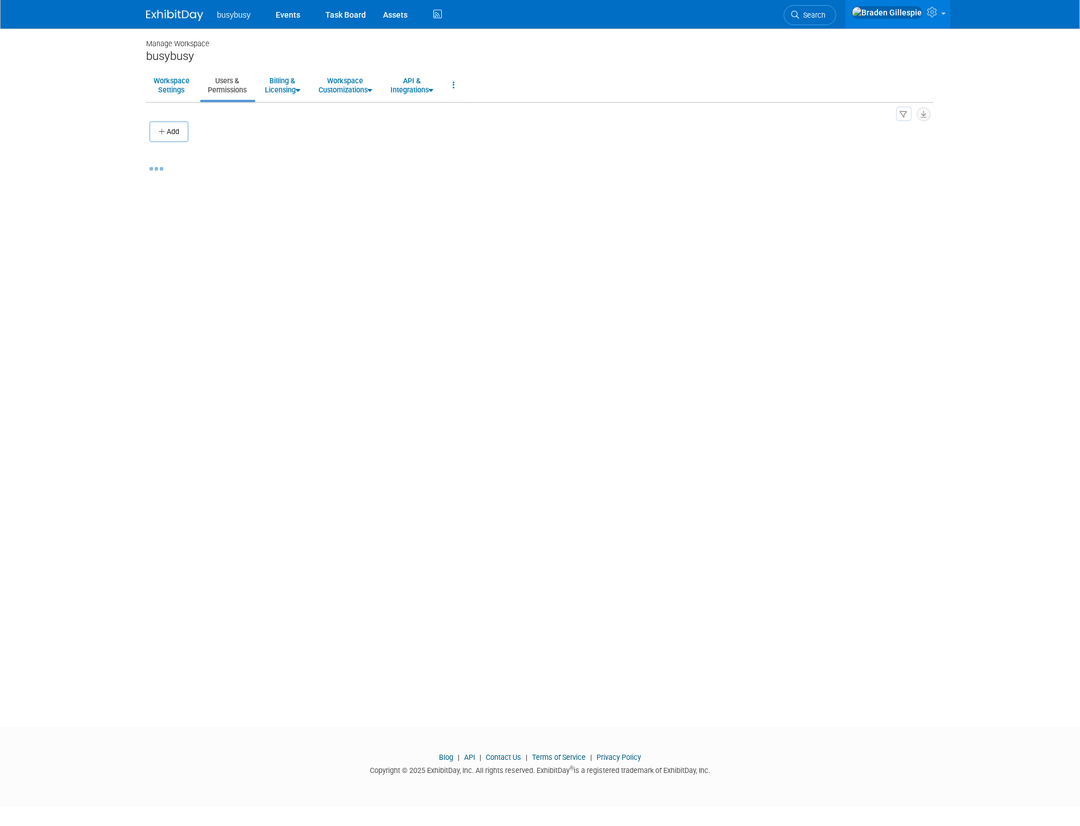
click at [977, 231] on body "busybusy Events Task Board Assets" at bounding box center [540, 413] width 1080 height 826
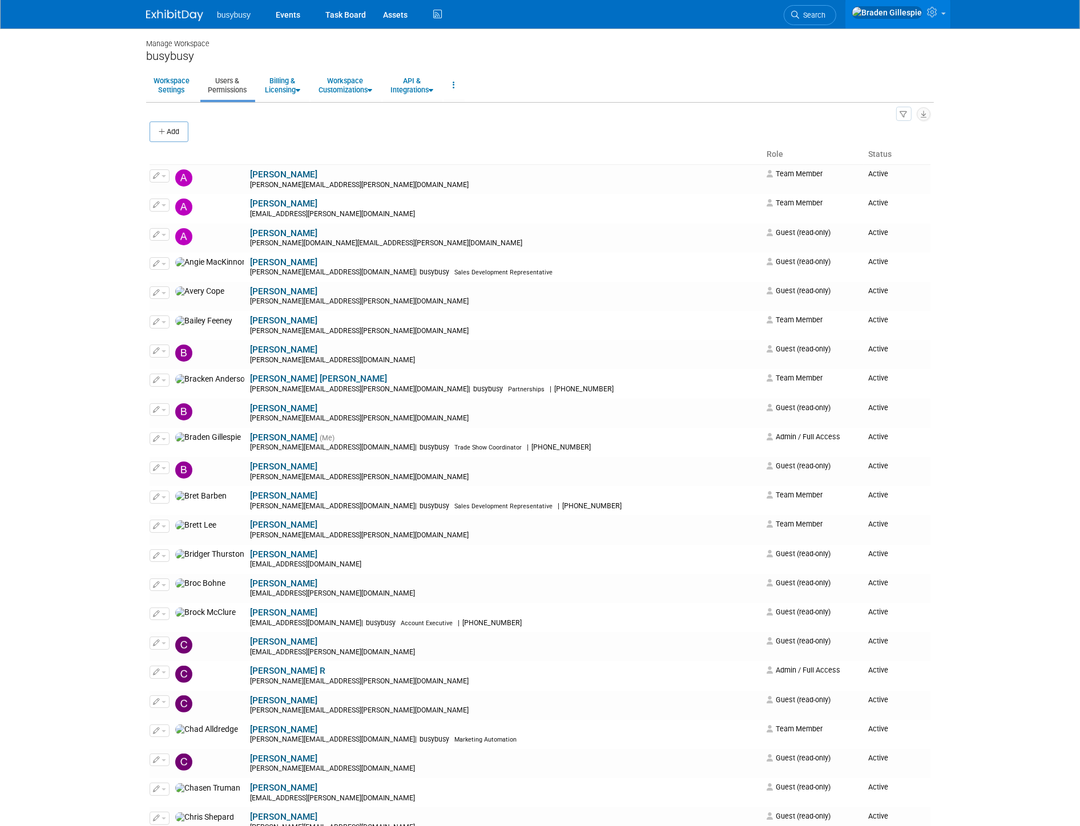
drag, startPoint x: 962, startPoint y: 231, endPoint x: 959, endPoint y: 221, distance: 10.1
click at [960, 229] on body "busybusy Events Task Board Assets" at bounding box center [540, 413] width 1080 height 826
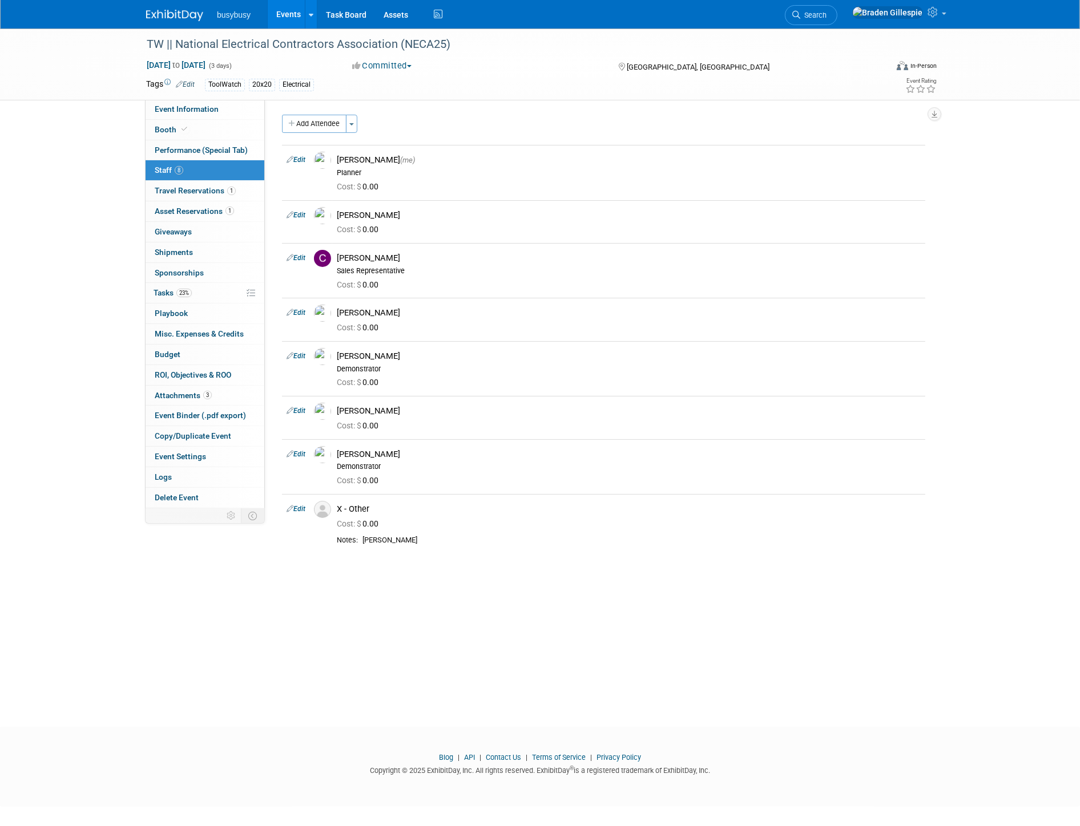
click at [189, 17] on img at bounding box center [174, 15] width 57 height 11
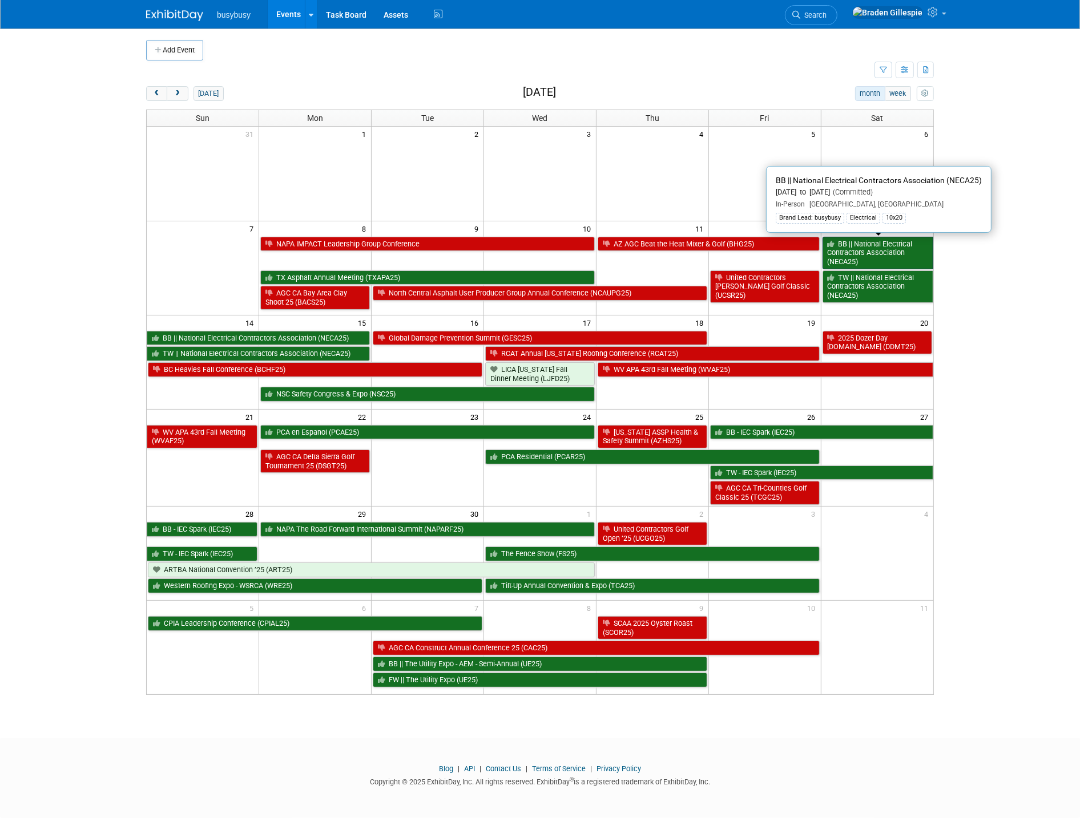
click at [866, 253] on link "BB || National Electrical Contractors Association (NECA25)" at bounding box center [877, 253] width 111 height 33
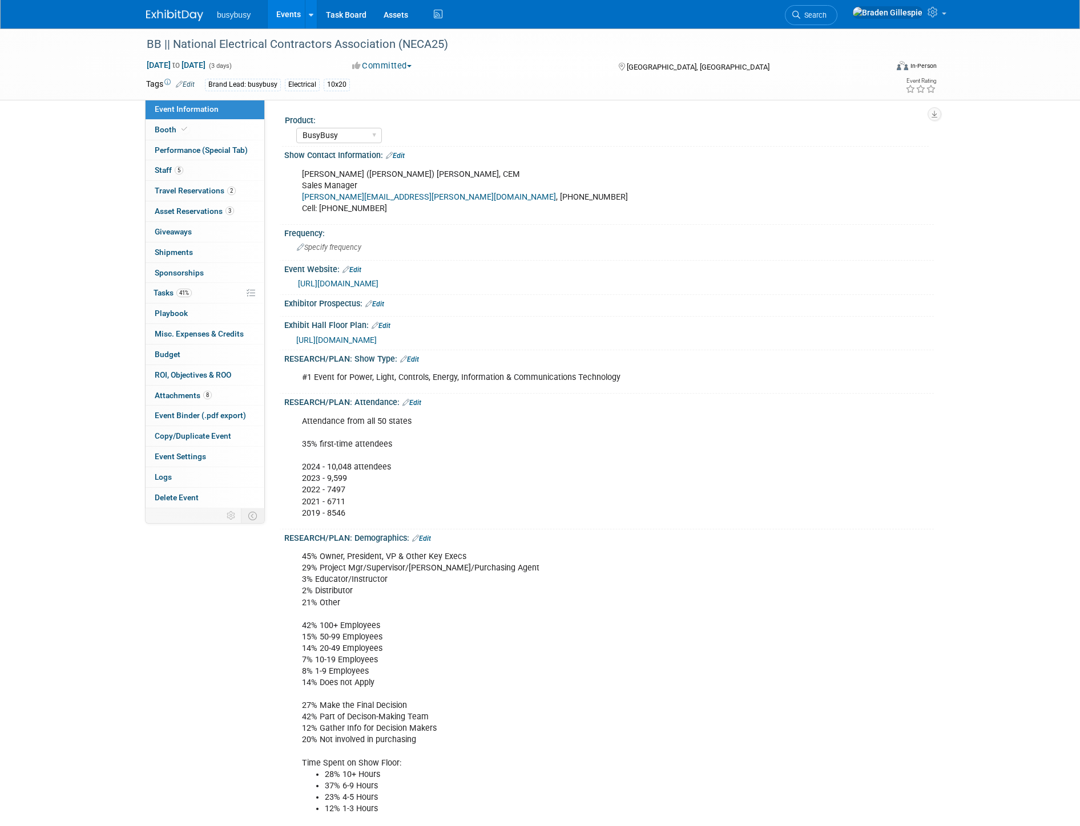
select select "BusyBusy"
click at [200, 207] on span "Asset Reservations 3" at bounding box center [194, 211] width 79 height 9
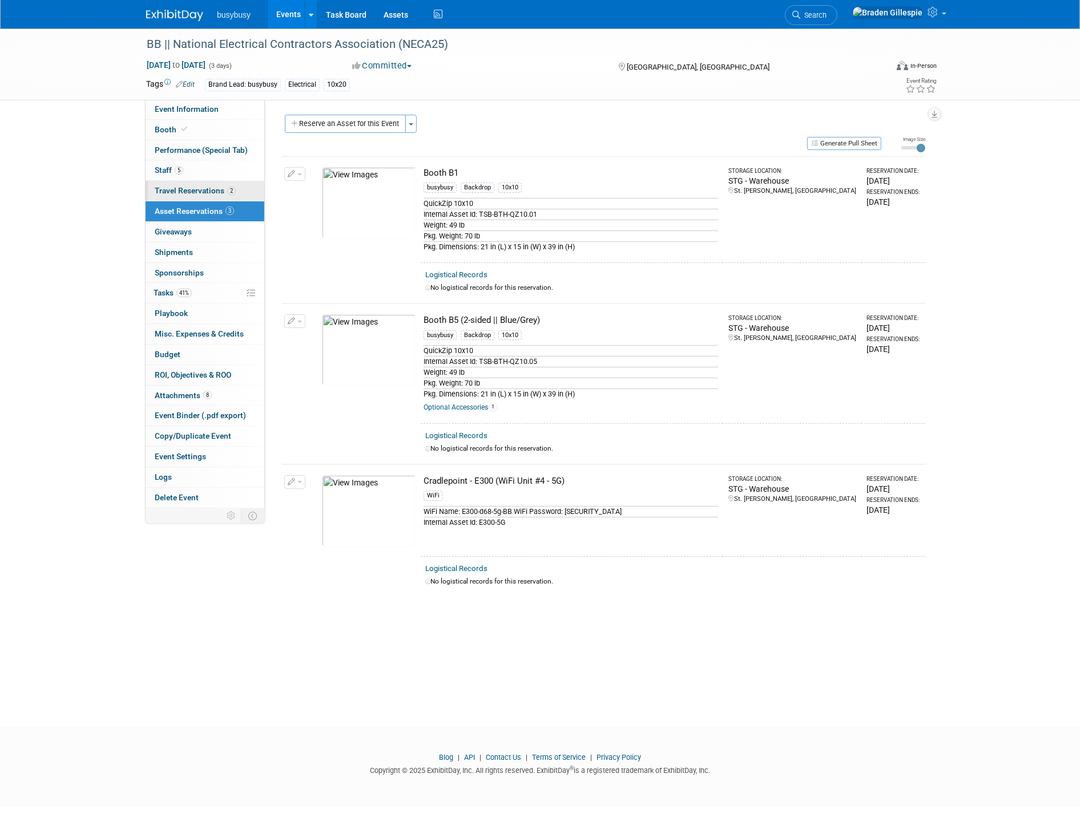
click at [200, 194] on span "Travel Reservations 2" at bounding box center [195, 190] width 81 height 9
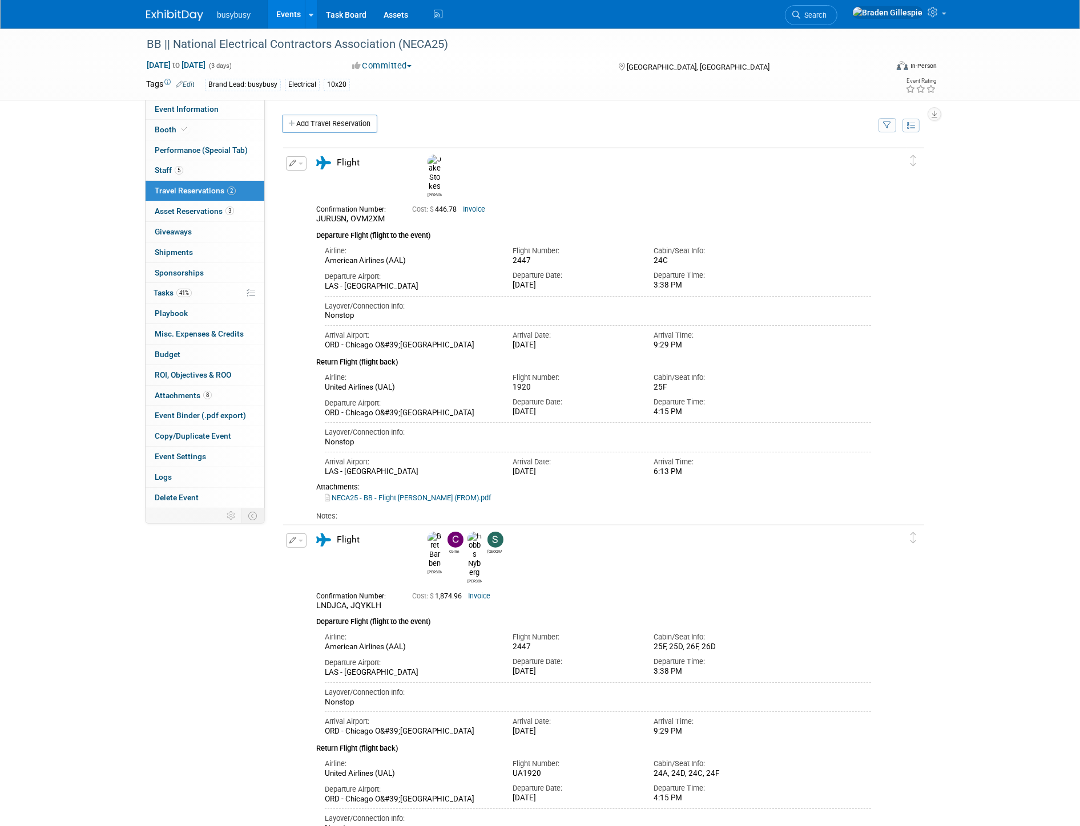
click at [289, 540] on icon "button" at bounding box center [292, 540] width 7 height 7
click at [338, 598] on button "Duplicate" at bounding box center [335, 598] width 96 height 17
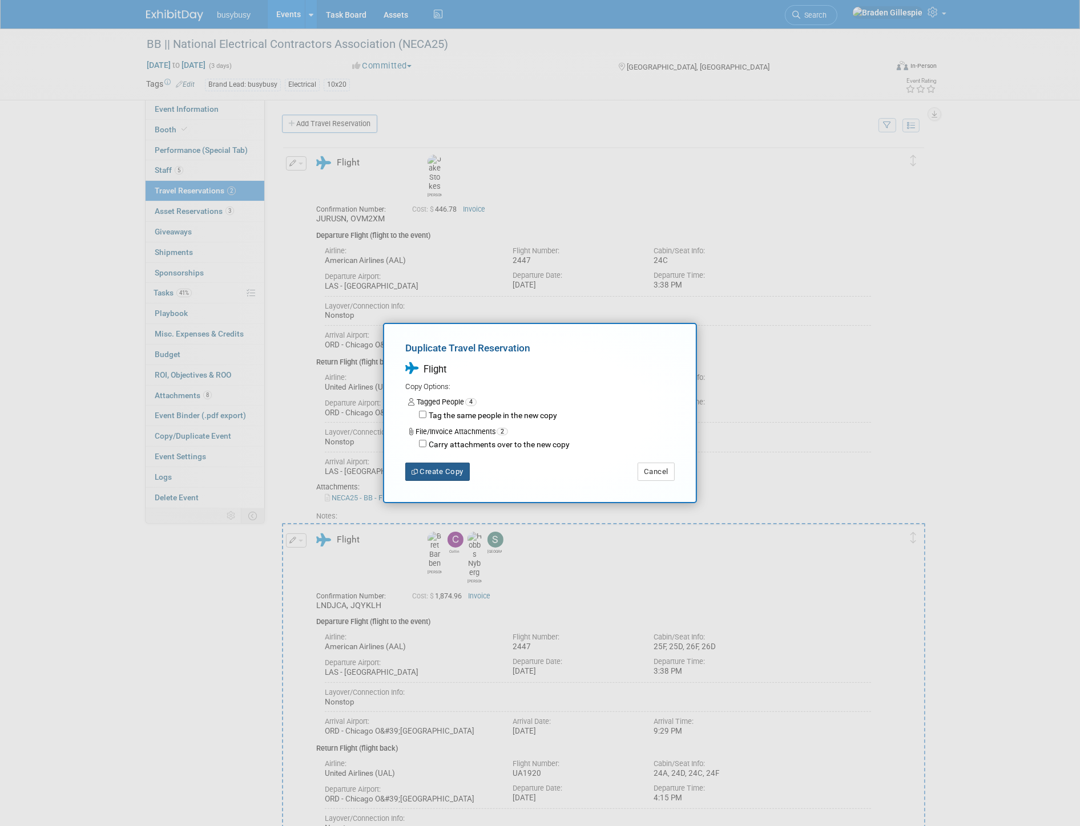
click at [438, 476] on button "Create Copy" at bounding box center [437, 472] width 64 height 18
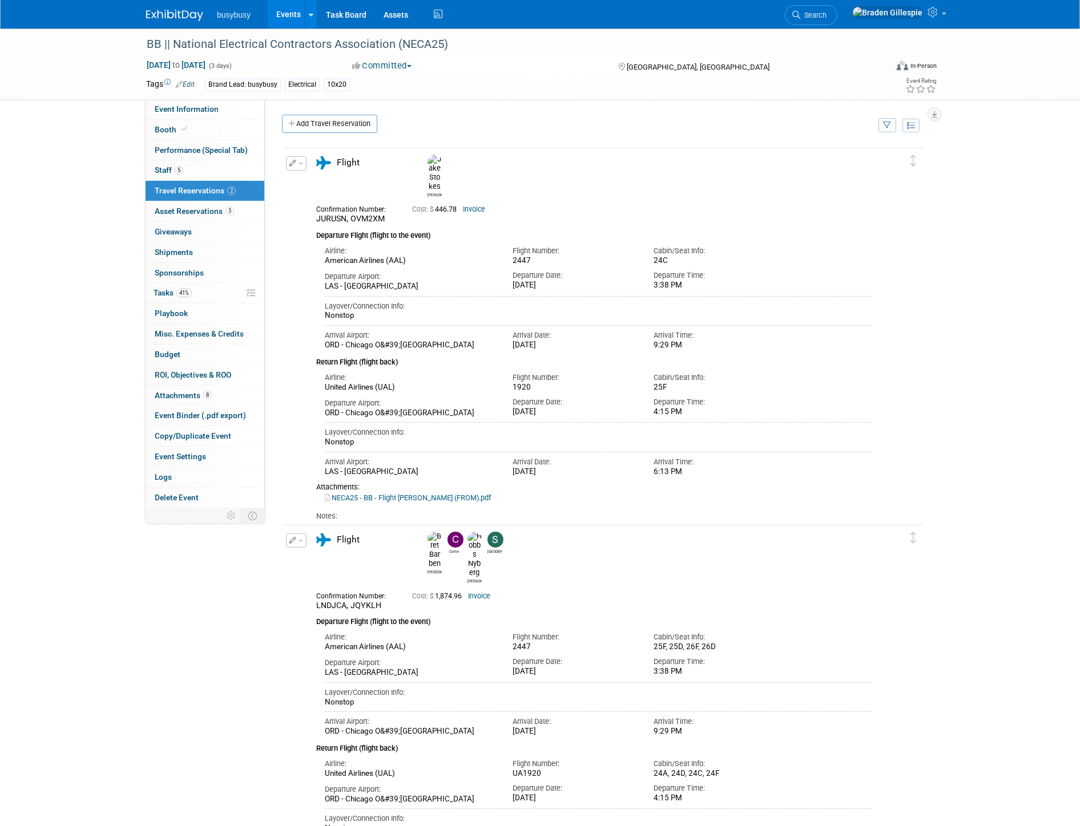
scroll to position [404, 0]
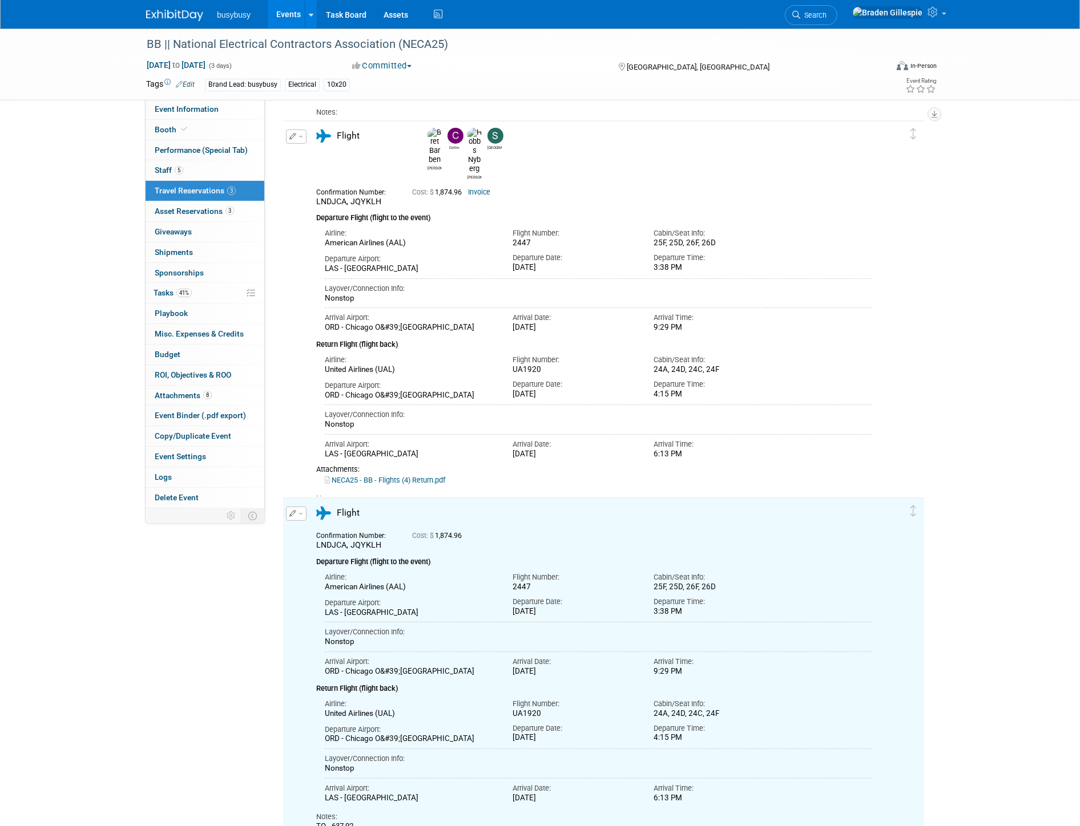
click at [290, 512] on icon "button" at bounding box center [292, 513] width 7 height 7
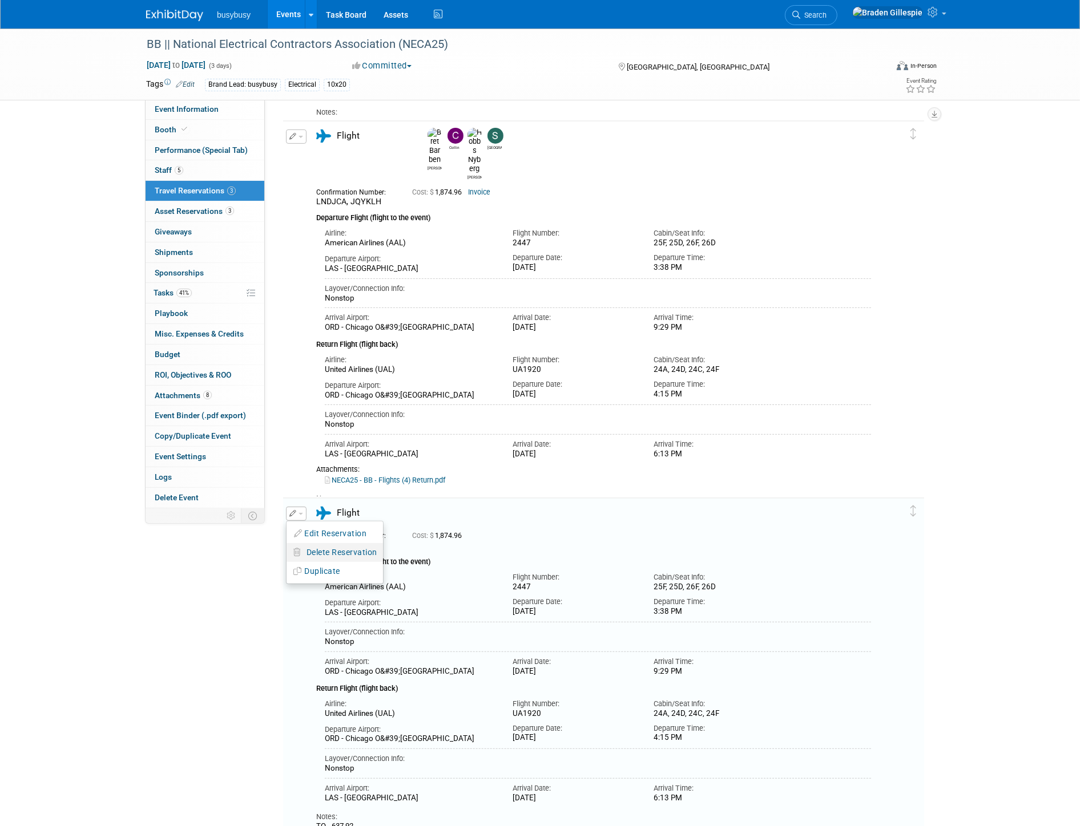
click at [327, 552] on span "Delete Reservation" at bounding box center [341, 552] width 71 height 9
click at [425, 566] on link "Yes" at bounding box center [425, 561] width 33 height 18
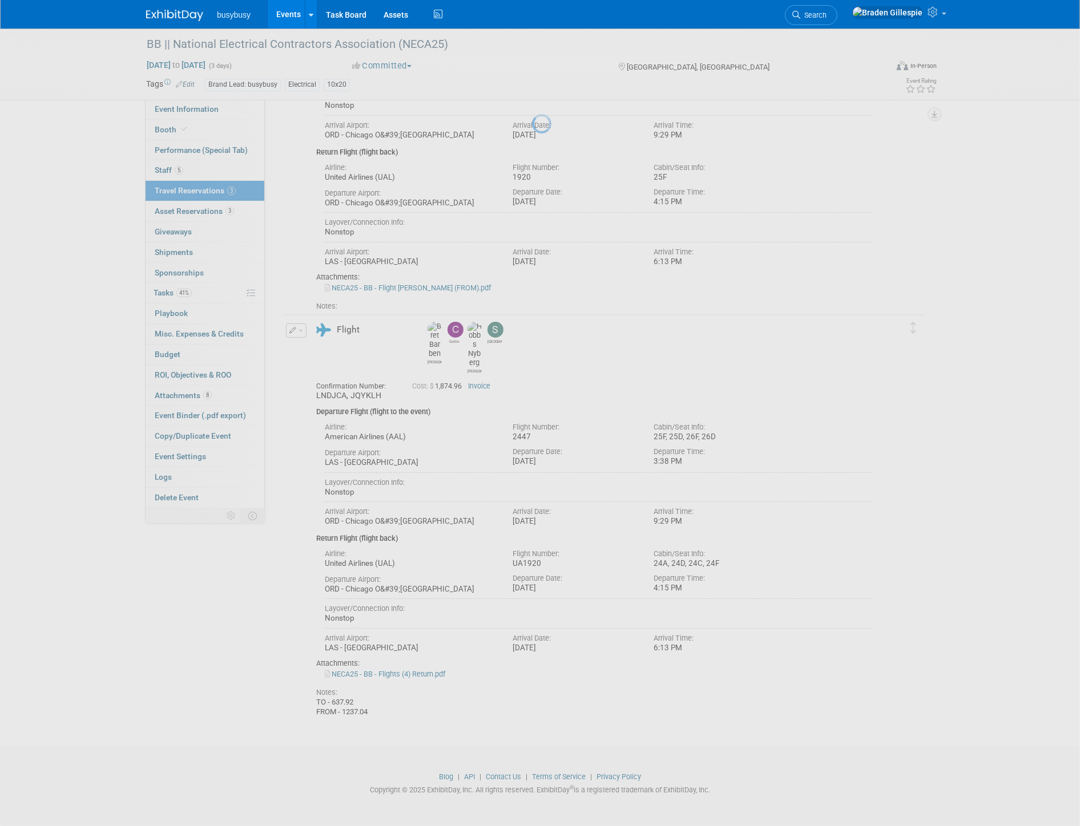
scroll to position [198, 0]
